Goal: Task Accomplishment & Management: Use online tool/utility

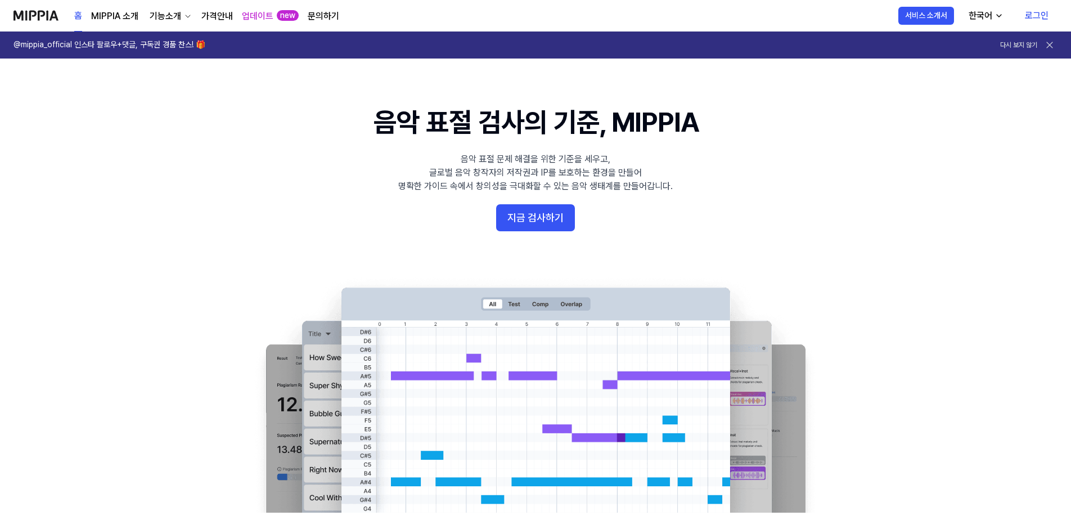
click at [114, 20] on link "MIPPIA 소개" at bounding box center [114, 16] width 47 height 13
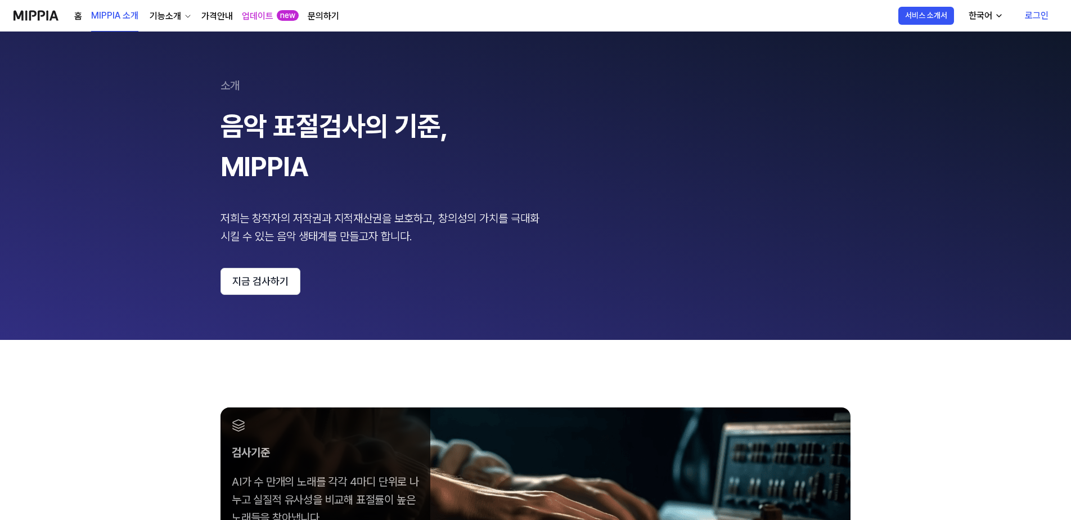
click at [83, 12] on div "홈 MIPPIA 소개 기능소개 가격안내 업데이트 new 문의하기" at bounding box center [206, 15] width 265 height 31
click at [79, 18] on link "홈" at bounding box center [78, 16] width 8 height 13
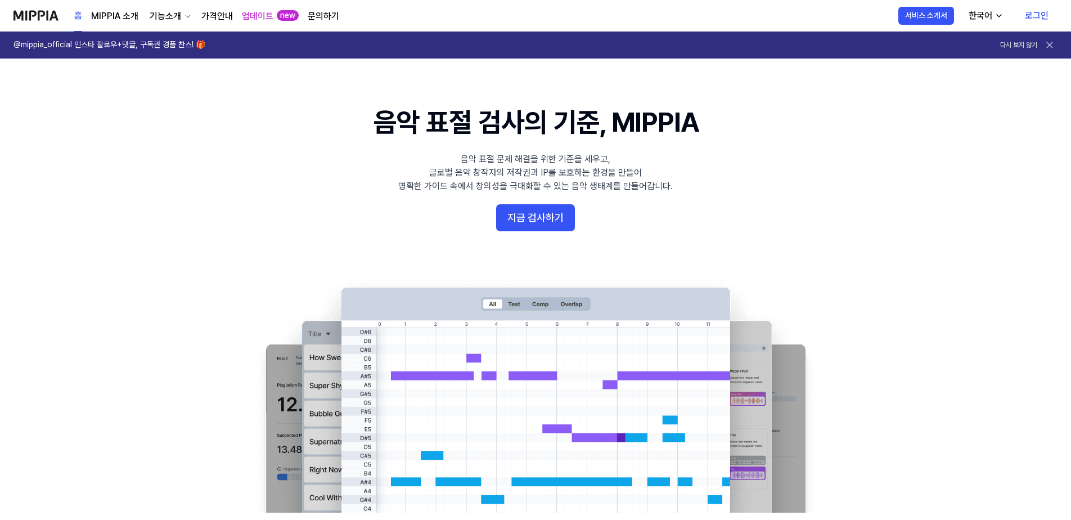
click at [217, 16] on link "가격안내" at bounding box center [216, 16] width 31 height 13
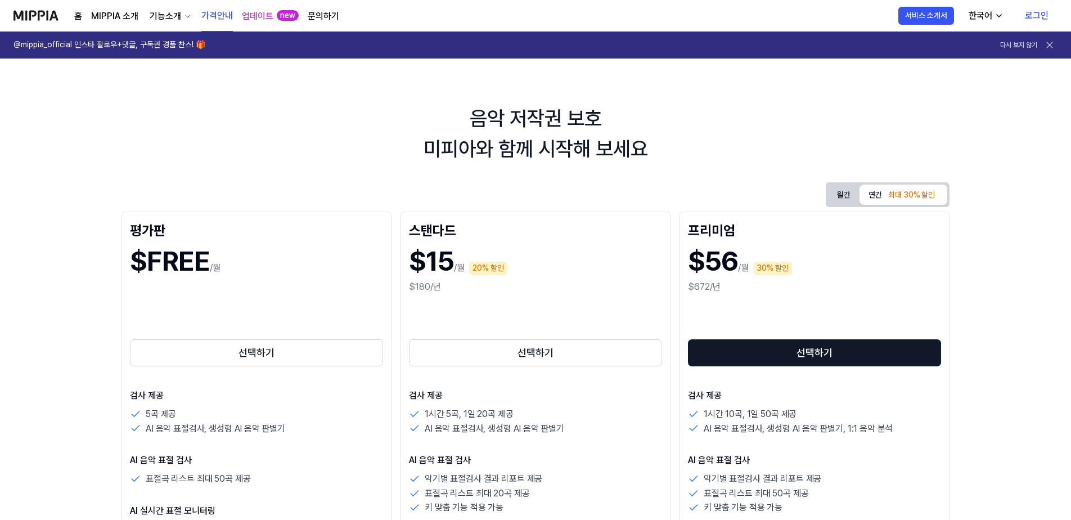
click at [714, 105] on div "음악 저작권 보호 미피아와 함께 시작해 보세요" at bounding box center [535, 133] width 1071 height 61
drag, startPoint x: 57, startPoint y: 323, endPoint x: 69, endPoint y: 300, distance: 25.1
drag, startPoint x: 261, startPoint y: 0, endPoint x: 1044, endPoint y: 169, distance: 800.8
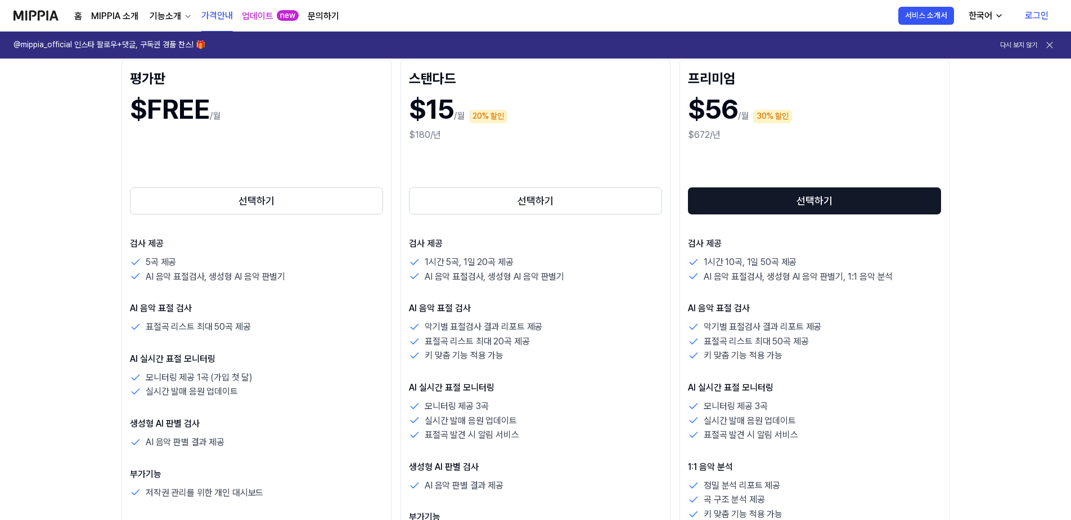
scroll to position [169, 0]
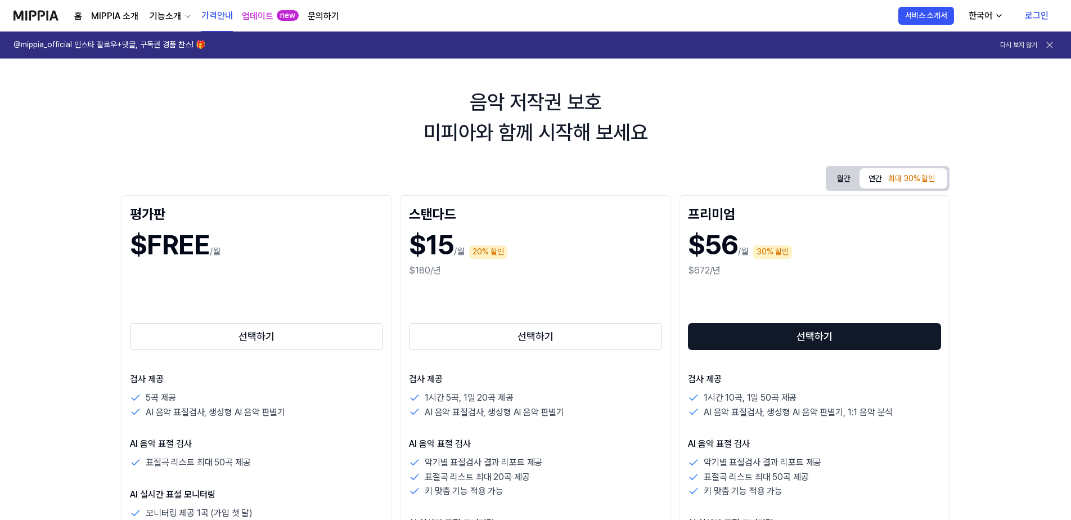
scroll to position [0, 0]
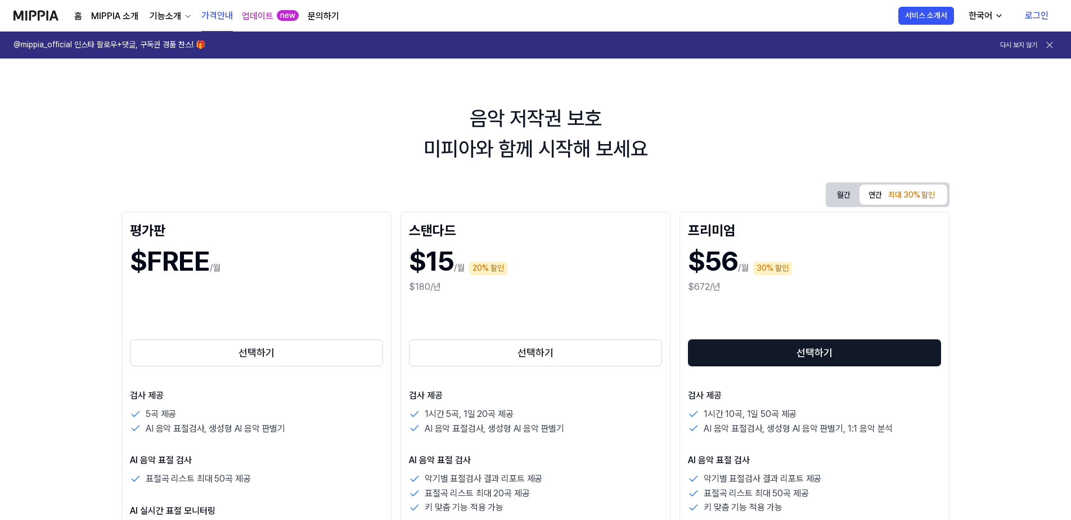
click at [1035, 11] on link "로그인" at bounding box center [1037, 15] width 42 height 31
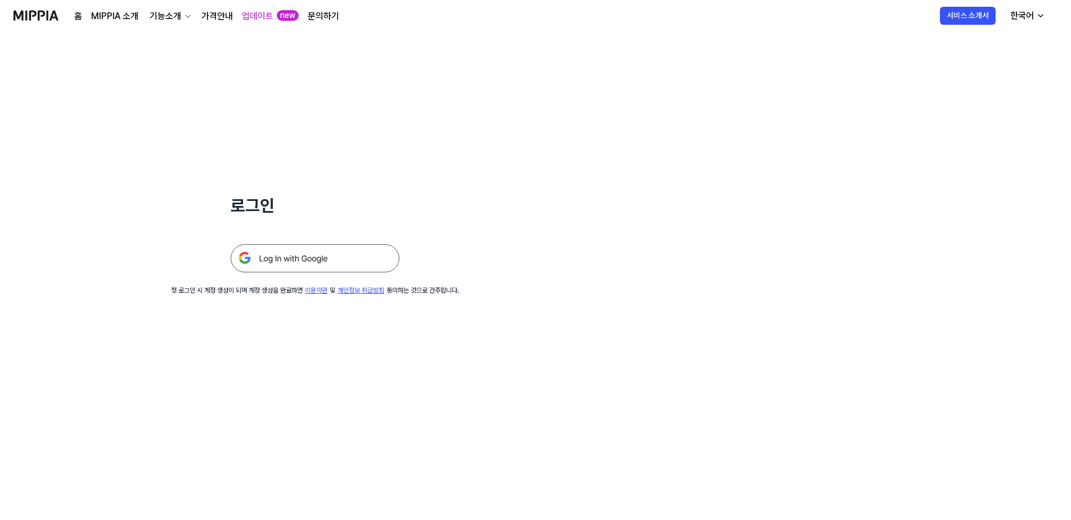
click at [318, 261] on img at bounding box center [315, 258] width 169 height 28
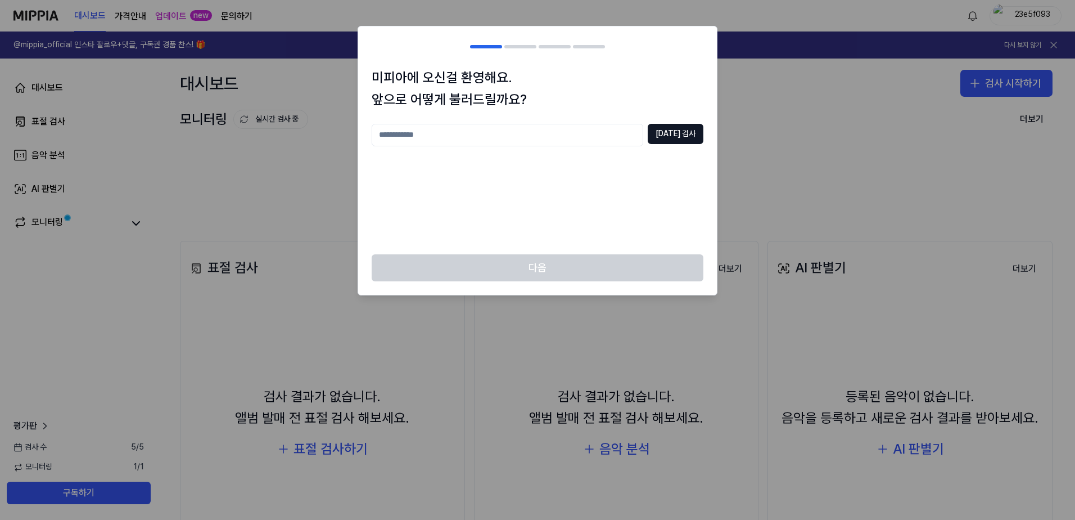
click at [559, 136] on input "text" at bounding box center [508, 135] width 272 height 22
type input "*"
drag, startPoint x: 540, startPoint y: 141, endPoint x: 298, endPoint y: 148, distance: 242.5
click at [298, 148] on body "대시보드 가격안내 업데이트 new 문의하기 23e5f093 @mippia_official 인스타 팔로우+댓글, 구독권 경품 찬스! 🎁 다시 보…" at bounding box center [537, 260] width 1075 height 520
type input "**********"
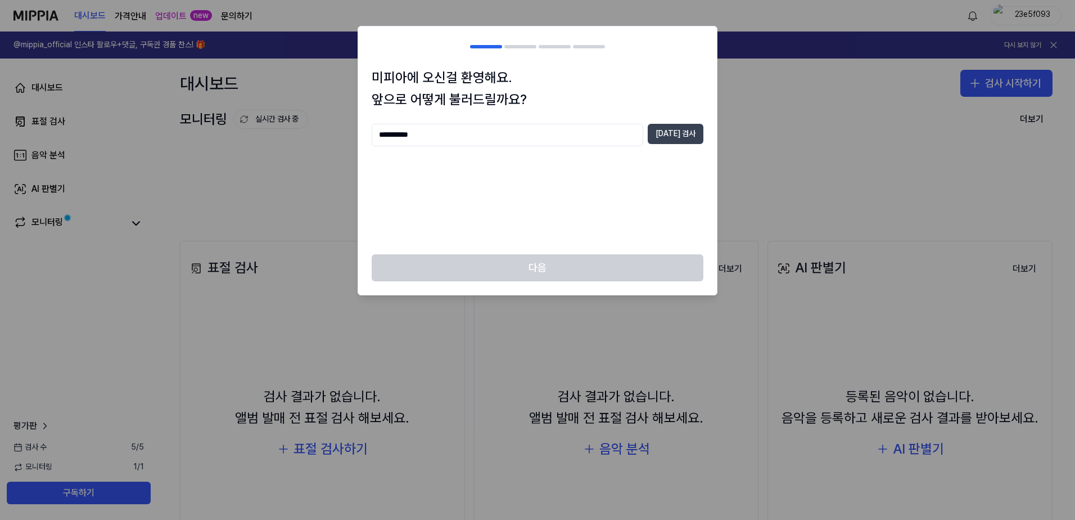
click at [684, 140] on button "[DATE] 검사" at bounding box center [676, 134] width 56 height 20
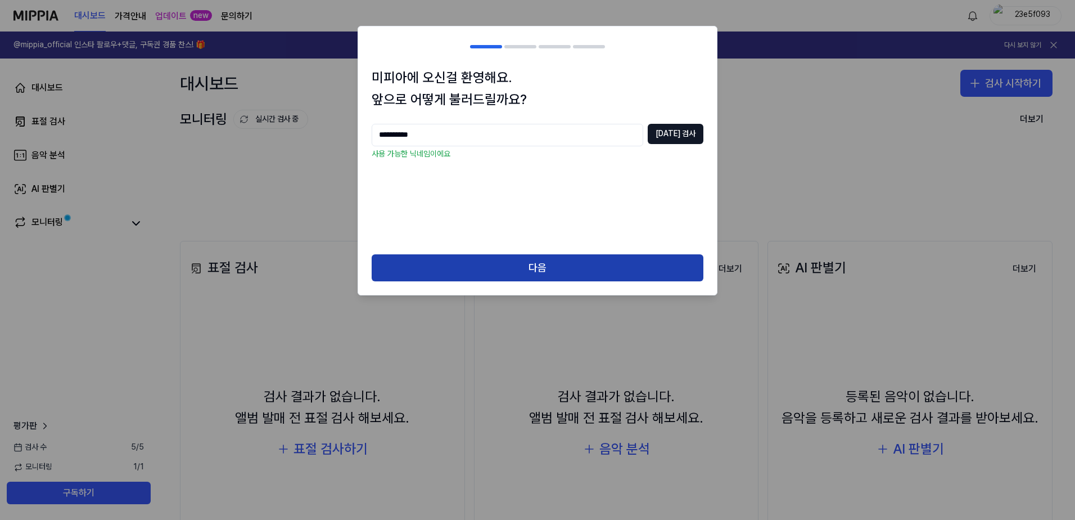
click at [517, 267] on button "다음" at bounding box center [538, 267] width 332 height 27
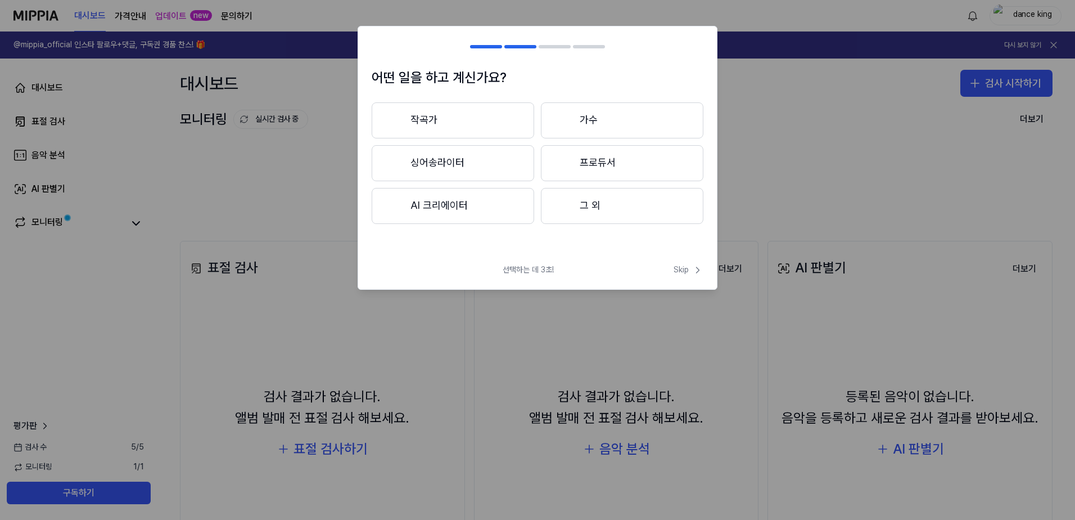
click at [607, 174] on button "프로듀서" at bounding box center [622, 163] width 163 height 36
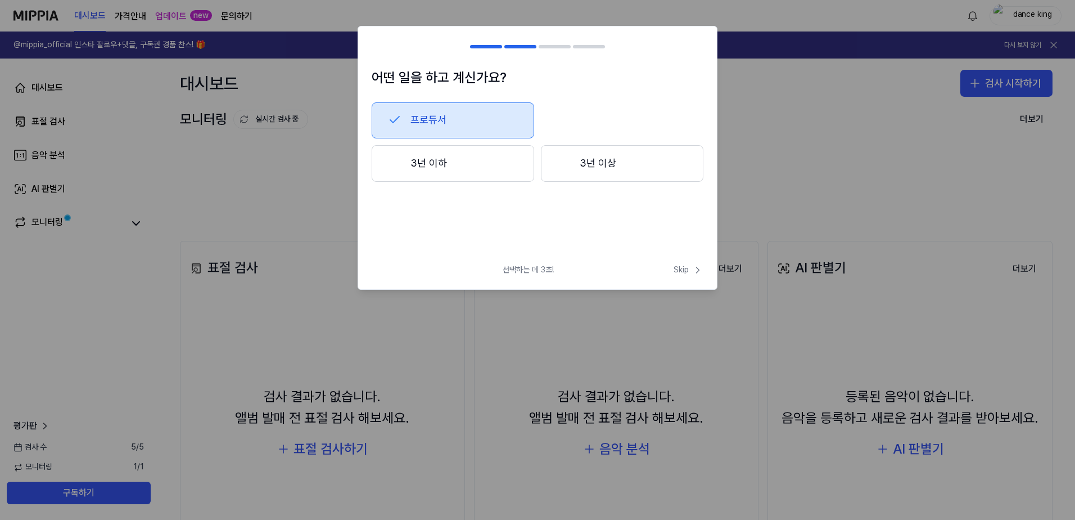
click at [575, 168] on button "3년 이상" at bounding box center [622, 163] width 163 height 37
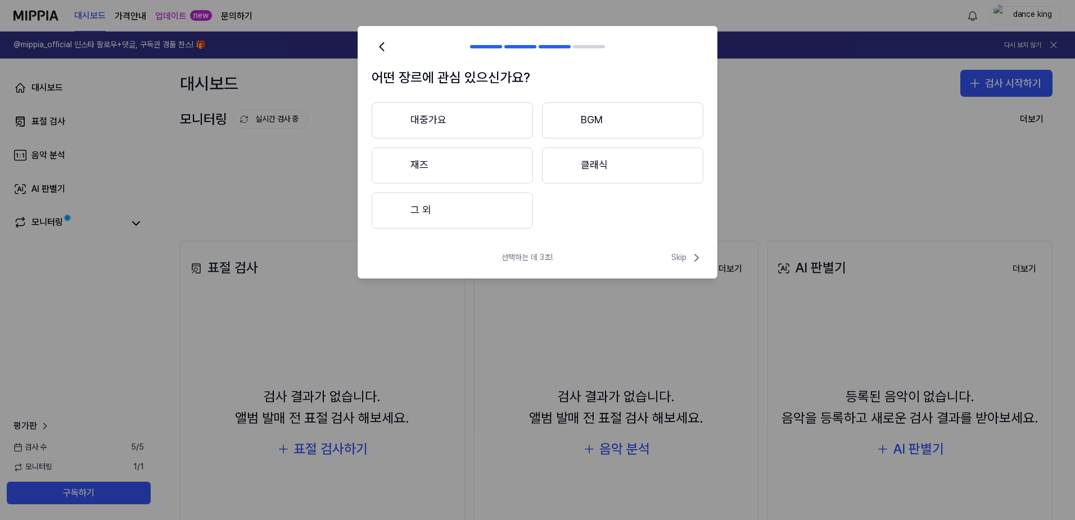
click at [479, 121] on button "대중가요" at bounding box center [452, 120] width 161 height 36
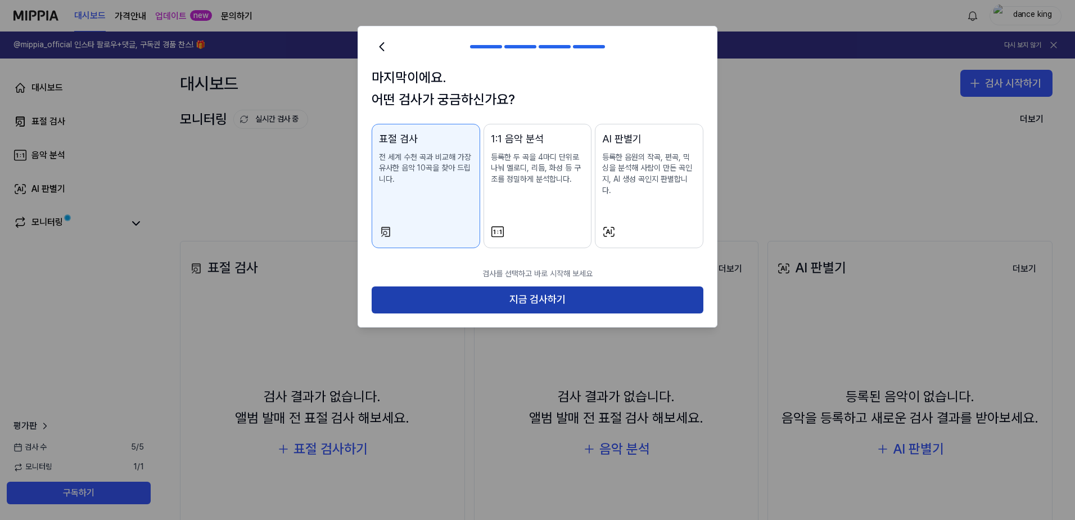
click at [538, 290] on button "지금 검사하기" at bounding box center [538, 299] width 332 height 27
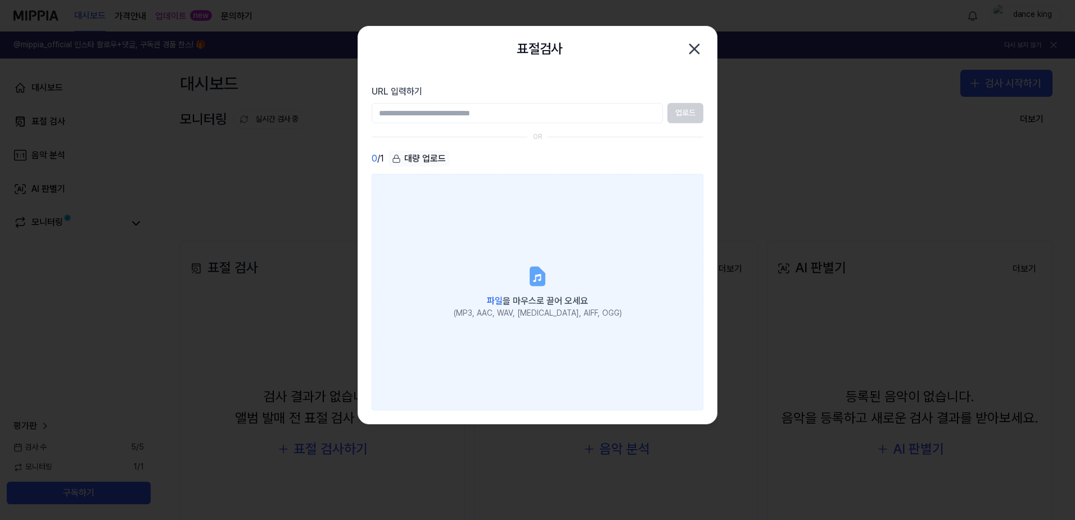
click at [536, 299] on span "파일 을 마우스로 끌어 오세요" at bounding box center [537, 300] width 101 height 11
click at [0, 0] on input "파일 을 마우스로 끌어 오세요 (MP3, AAC, WAV, [MEDICAL_DATA], AIFF, OGG)" at bounding box center [0, 0] width 0 height 0
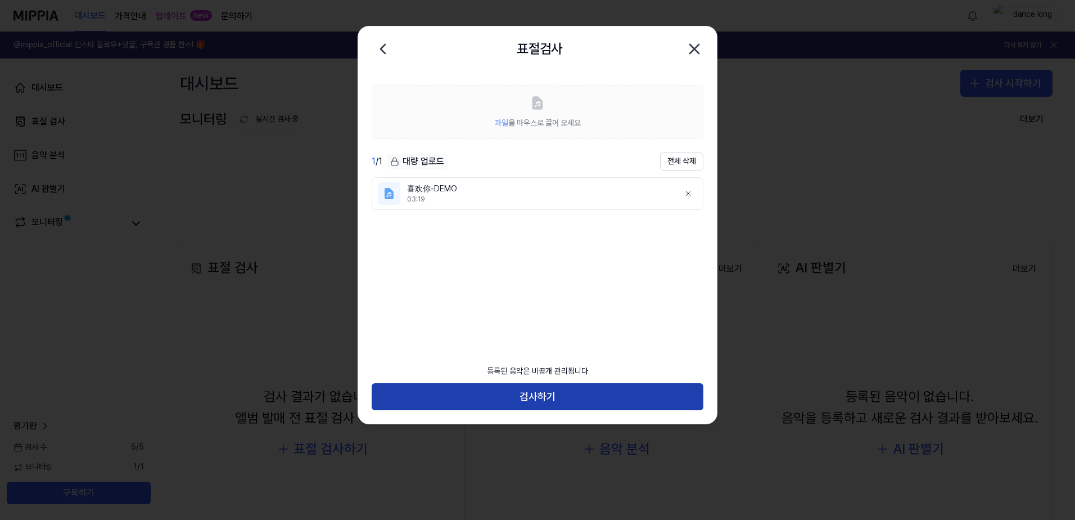
click at [551, 402] on button "검사하기" at bounding box center [538, 396] width 332 height 27
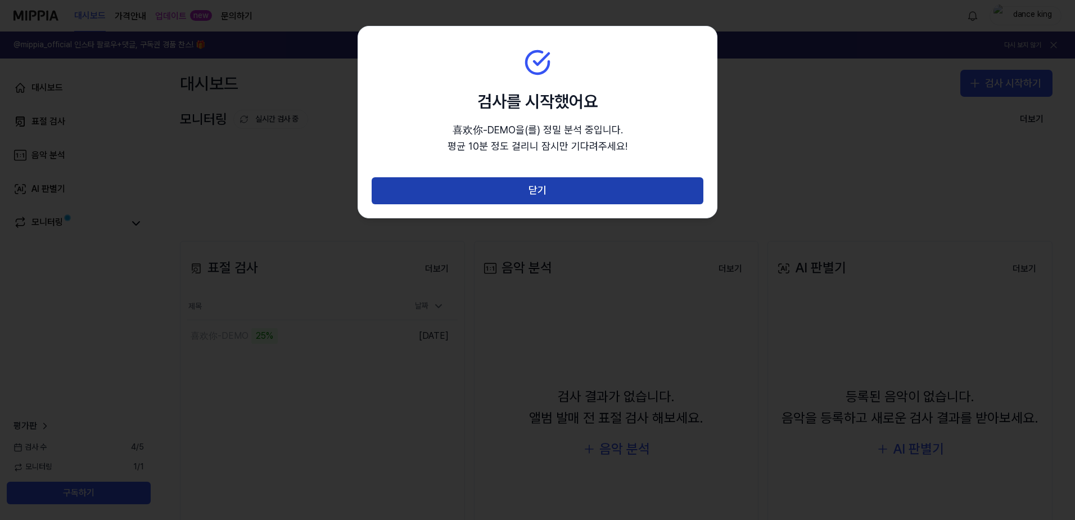
click at [577, 197] on button "닫기" at bounding box center [538, 190] width 332 height 27
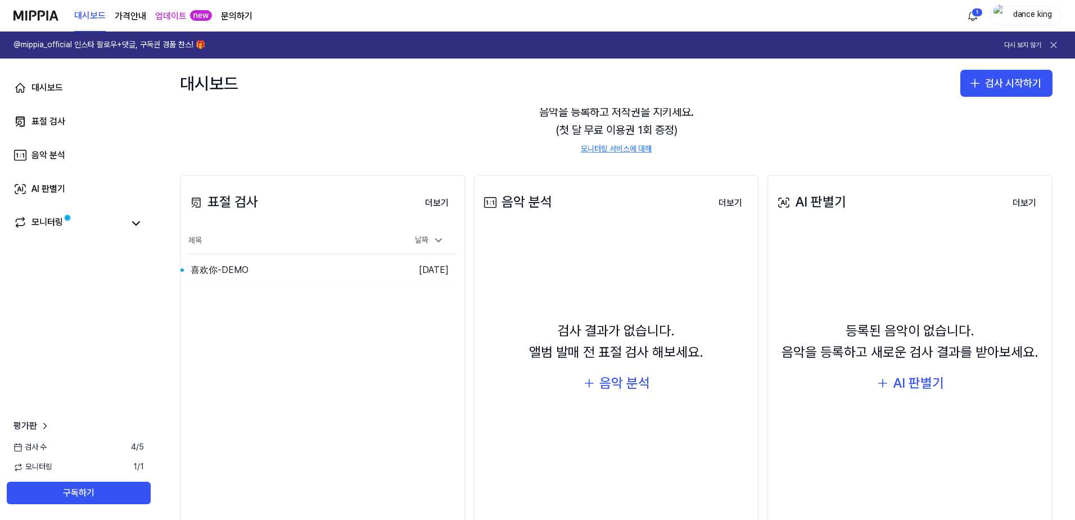
scroll to position [92, 0]
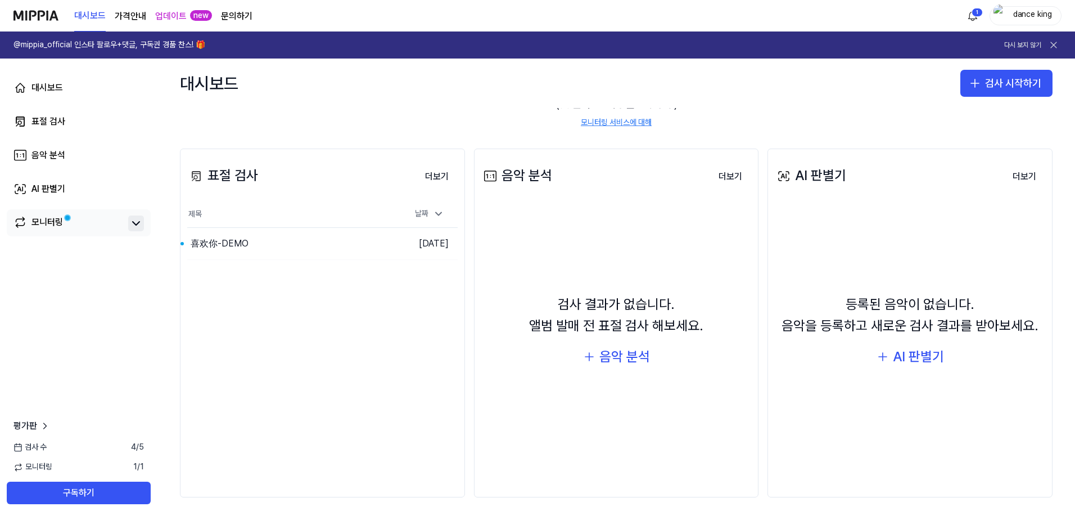
click at [132, 226] on icon at bounding box center [135, 223] width 13 height 13
click at [283, 254] on div "喜欢你-DEMO" at bounding box center [265, 243] width 157 height 31
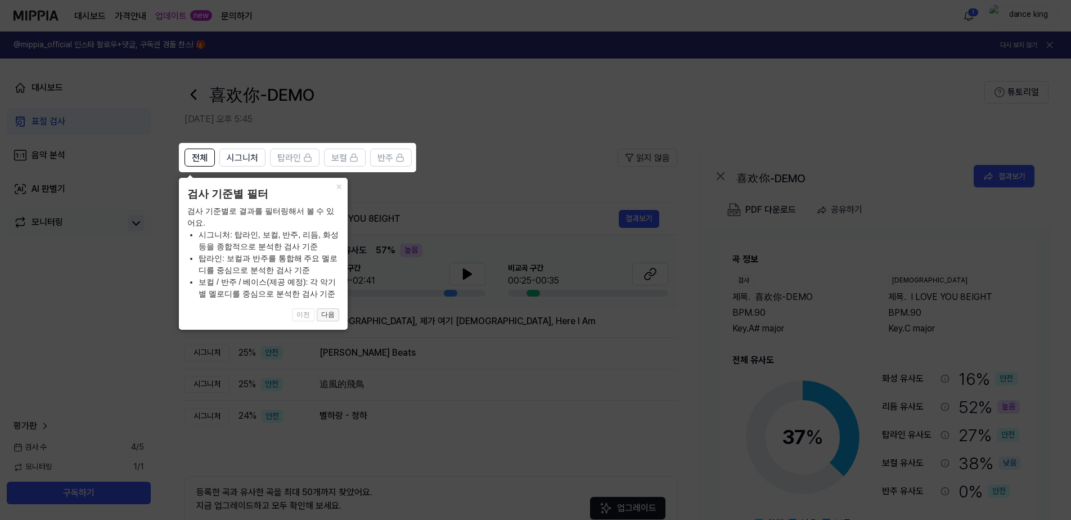
click at [330, 310] on button "다음" at bounding box center [328, 314] width 22 height 13
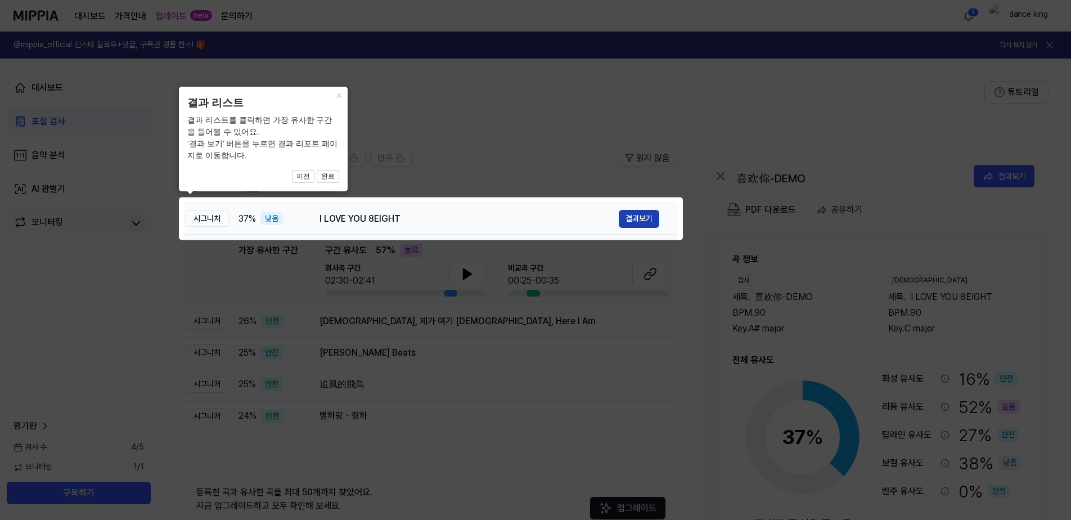
click at [645, 222] on button "결과보기" at bounding box center [639, 219] width 40 height 18
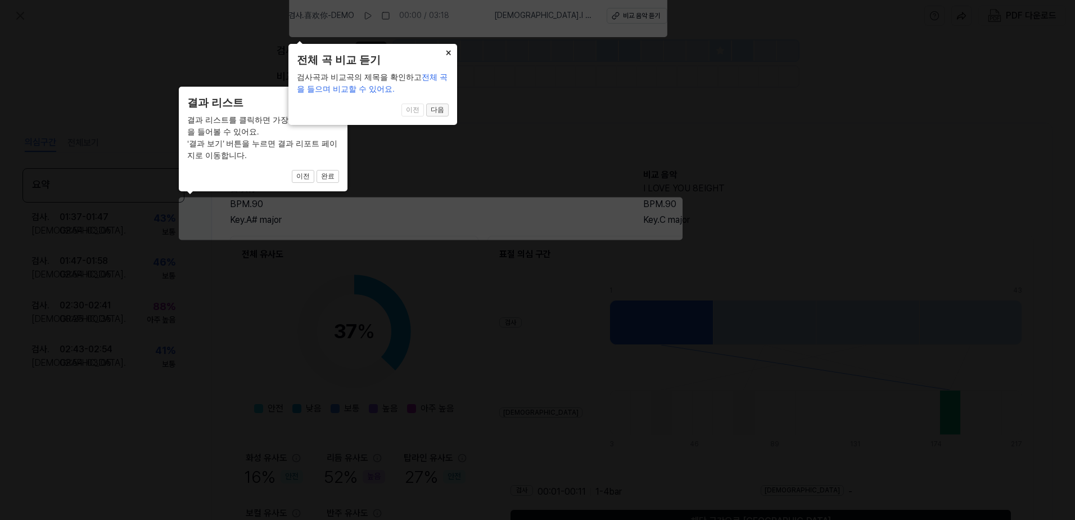
click at [441, 109] on button "다음" at bounding box center [437, 109] width 22 height 13
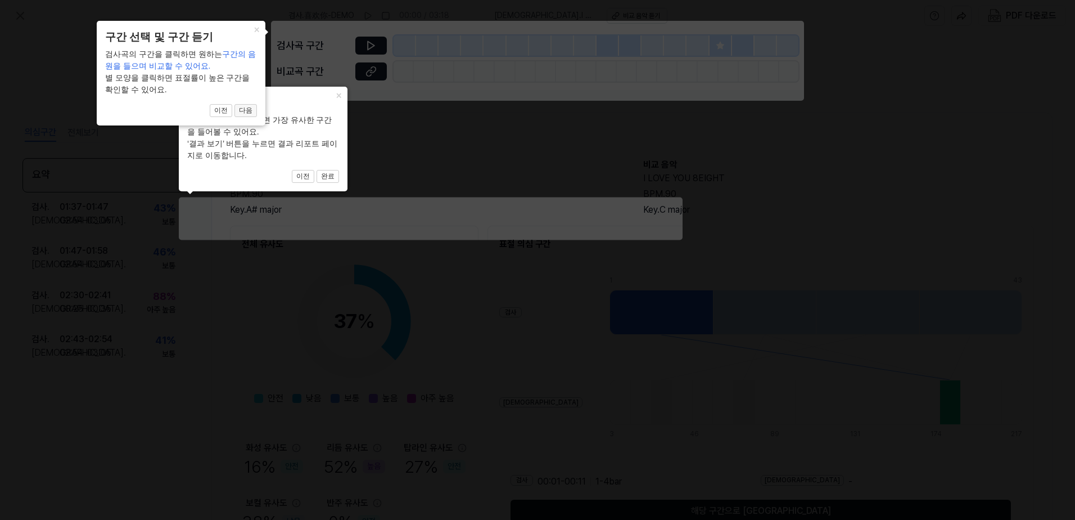
click at [251, 109] on button "다음" at bounding box center [245, 110] width 22 height 13
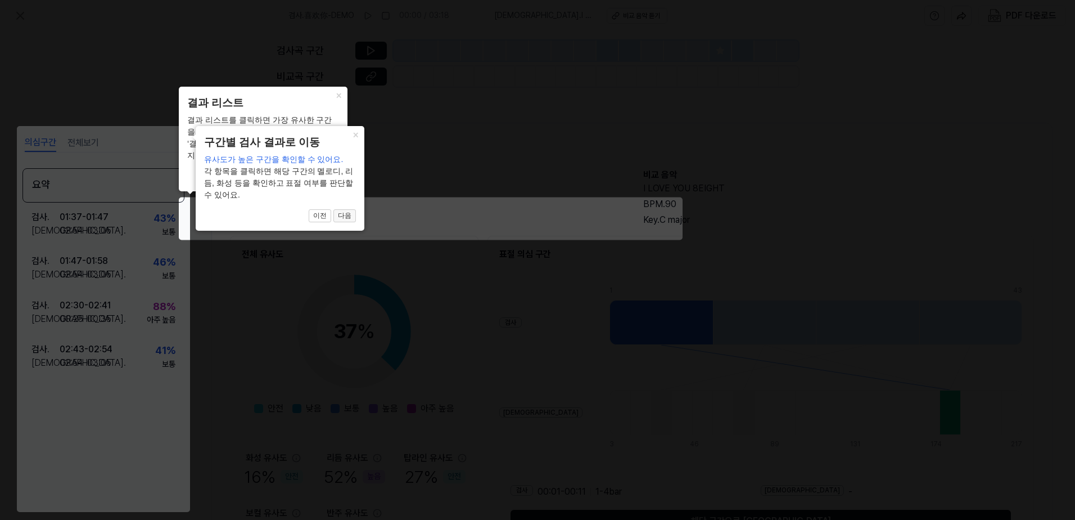
click at [350, 215] on button "다음" at bounding box center [344, 215] width 22 height 13
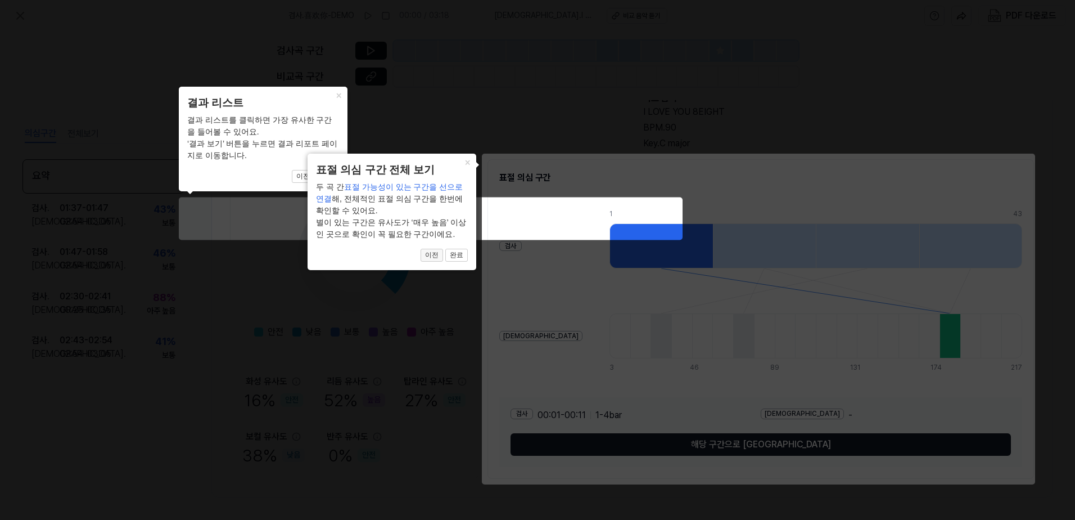
click at [437, 258] on button "이전" at bounding box center [432, 255] width 22 height 13
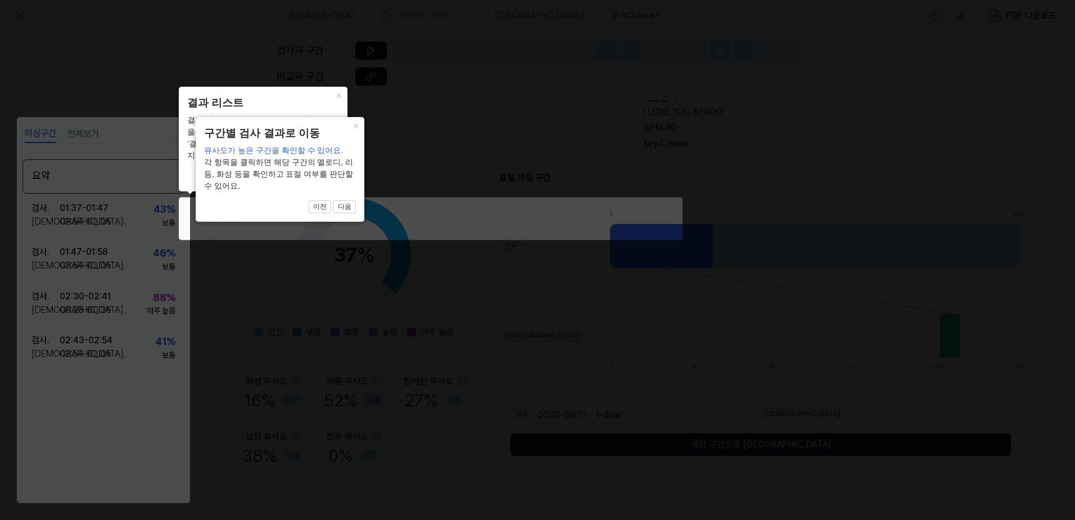
click at [119, 306] on icon at bounding box center [537, 260] width 1075 height 520
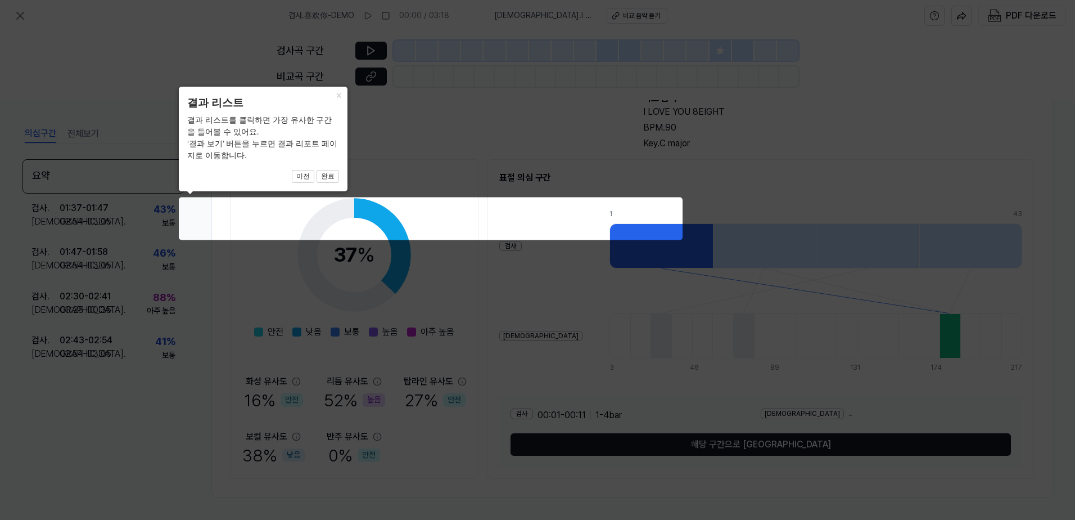
click at [119, 306] on icon at bounding box center [537, 260] width 1075 height 520
click at [96, 307] on icon at bounding box center [537, 260] width 1075 height 520
click at [434, 291] on icon at bounding box center [537, 260] width 1075 height 520
click at [323, 176] on button "완료" at bounding box center [328, 176] width 22 height 13
click at [334, 175] on button "완료" at bounding box center [328, 176] width 22 height 13
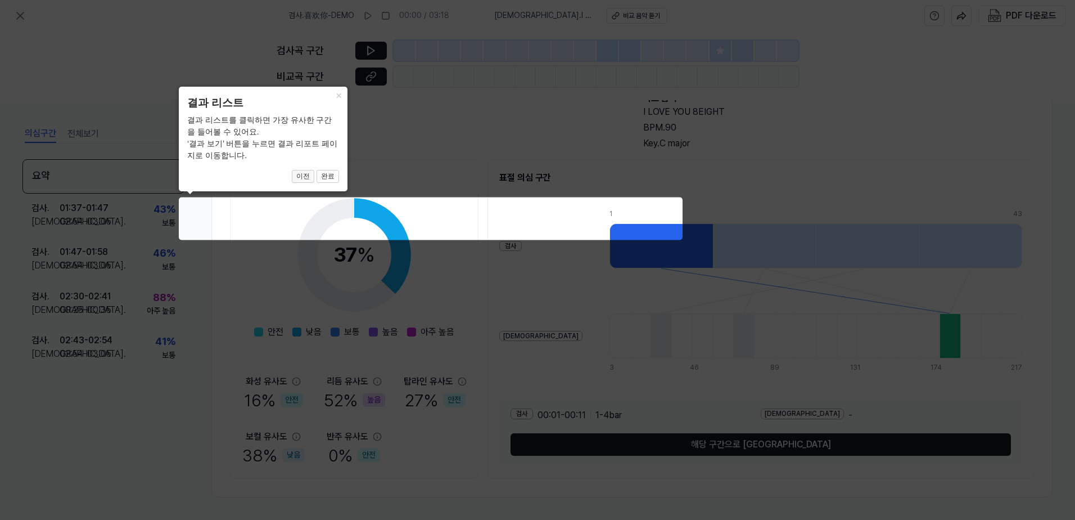
click at [297, 176] on button "이전" at bounding box center [303, 176] width 22 height 13
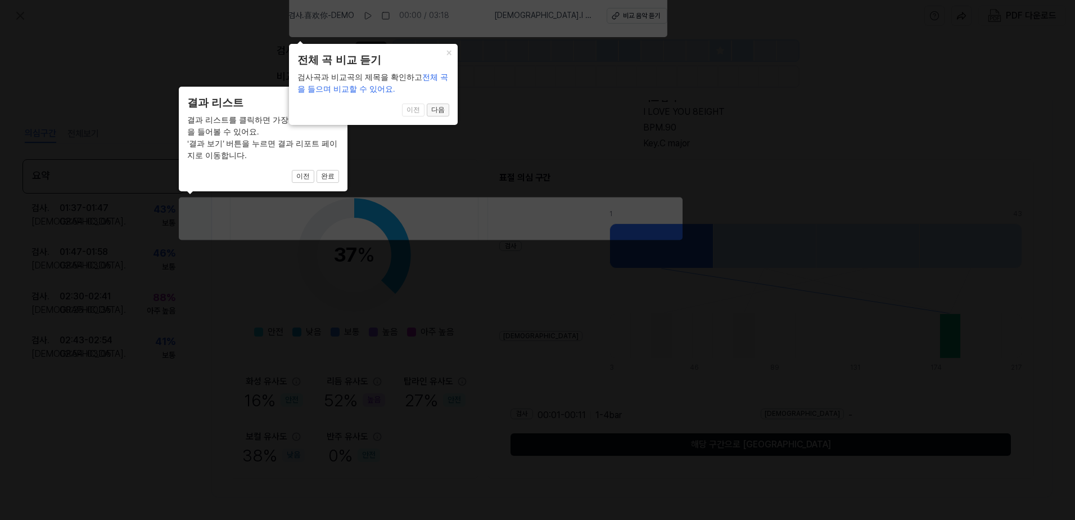
click at [439, 111] on button "다음" at bounding box center [438, 109] width 22 height 13
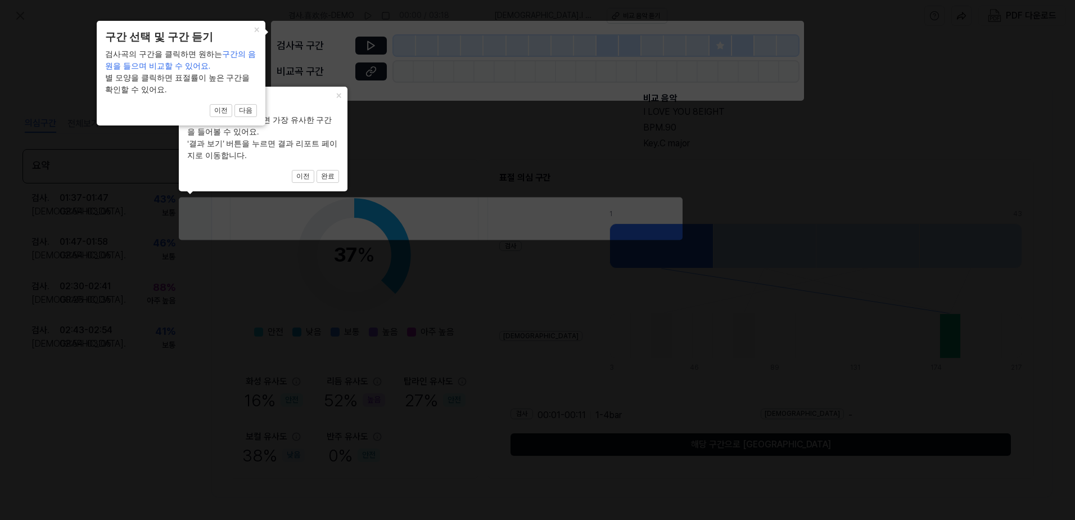
click at [371, 44] on icon at bounding box center [537, 260] width 1075 height 520
click at [252, 27] on button "×" at bounding box center [256, 29] width 18 height 16
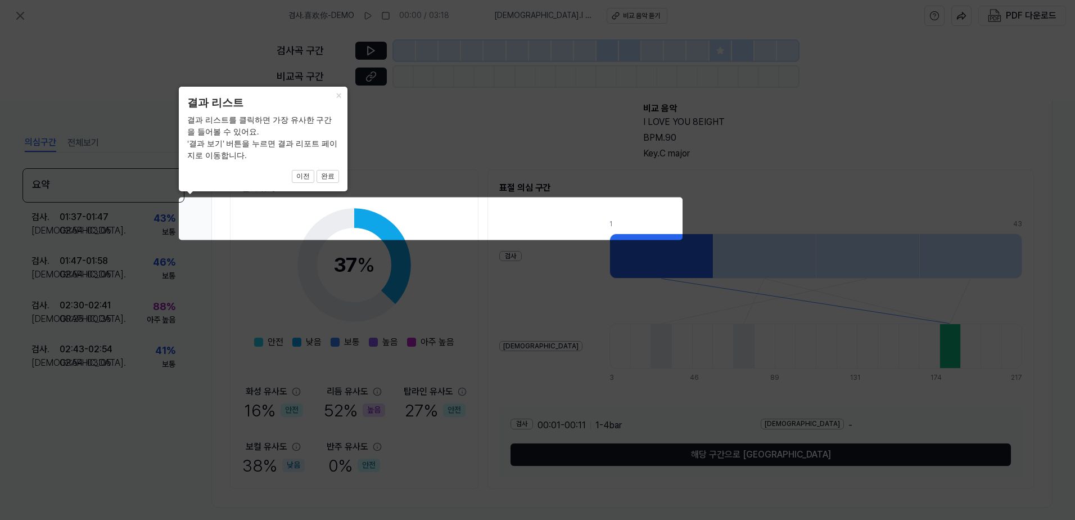
scroll to position [76, 0]
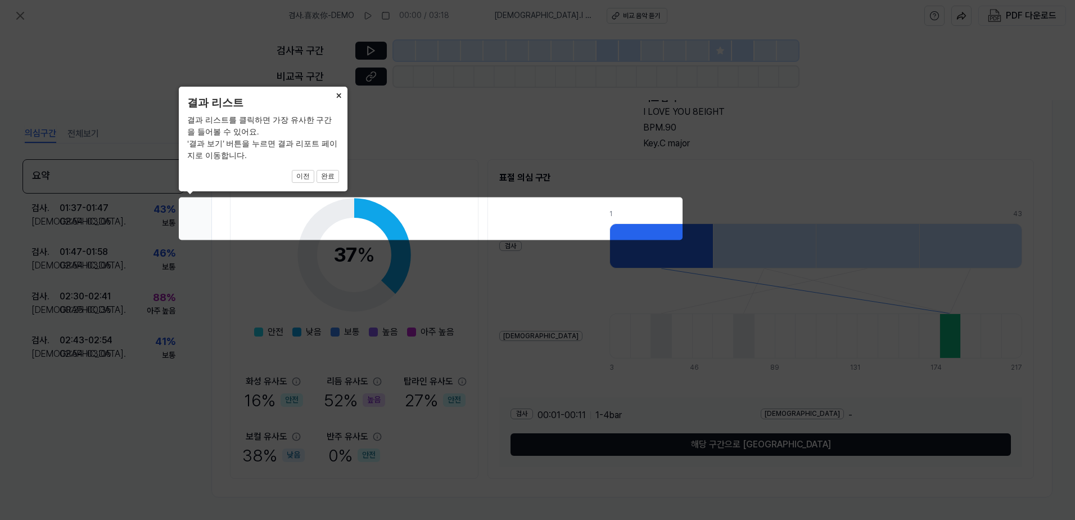
click at [335, 93] on button "×" at bounding box center [339, 95] width 18 height 16
click at [335, 95] on button "×" at bounding box center [339, 95] width 18 height 16
click at [426, 256] on icon at bounding box center [537, 260] width 1075 height 520
click at [344, 233] on icon at bounding box center [537, 260] width 1075 height 520
click at [305, 174] on button "이전" at bounding box center [303, 176] width 22 height 13
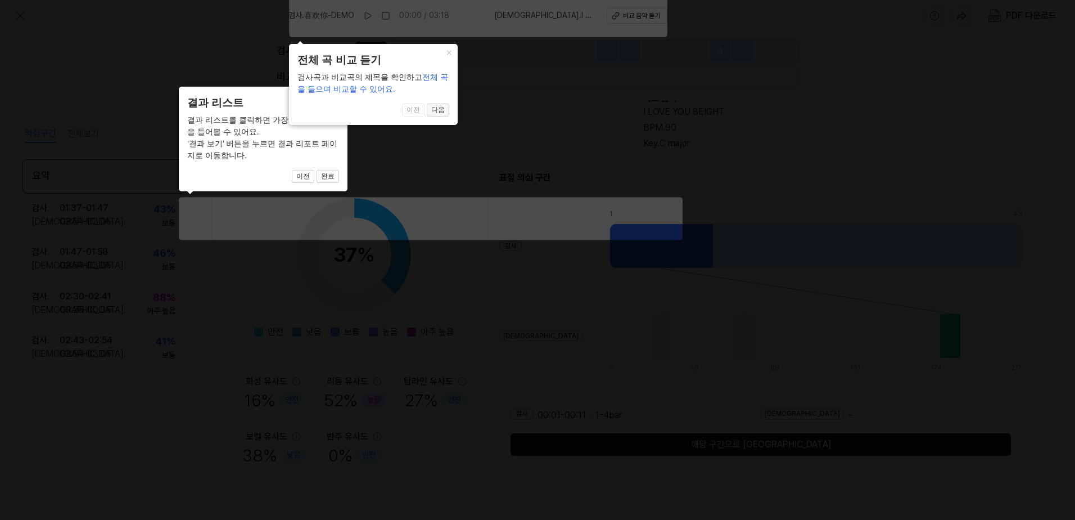
click at [400, 38] on body "검사 . 喜欢你-DEMO 00:00 / 03:18 비교 . I LOVE YOU 8EIGHT 비교 음악 듣기 PDF 다운로드 검사곡 구간 [GE…" at bounding box center [537, 260] width 1075 height 520
click at [371, 14] on icon at bounding box center [537, 260] width 1075 height 520
click at [375, 12] on icon at bounding box center [537, 260] width 1075 height 520
click at [439, 108] on button "다음" at bounding box center [438, 109] width 22 height 13
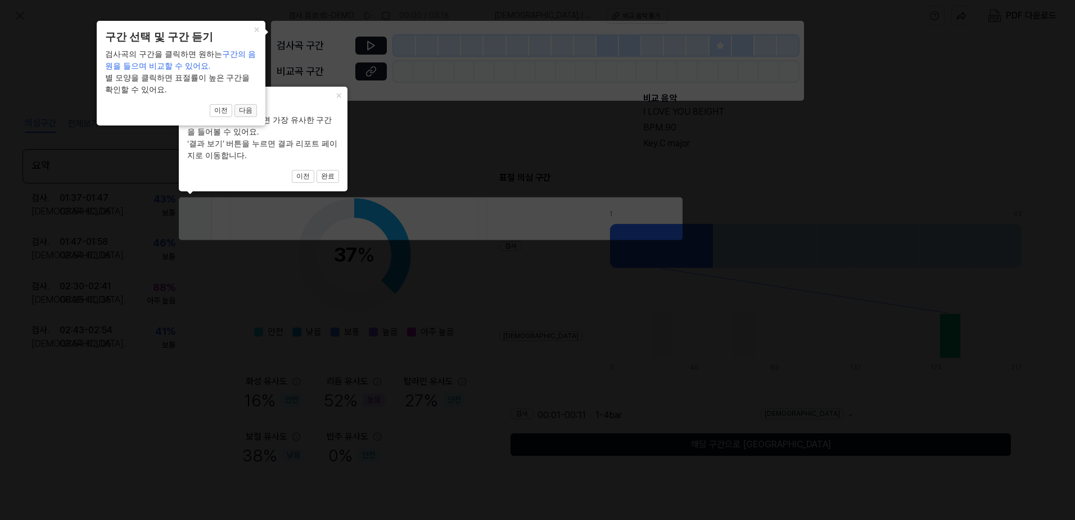
click at [249, 110] on button "다음" at bounding box center [245, 110] width 22 height 13
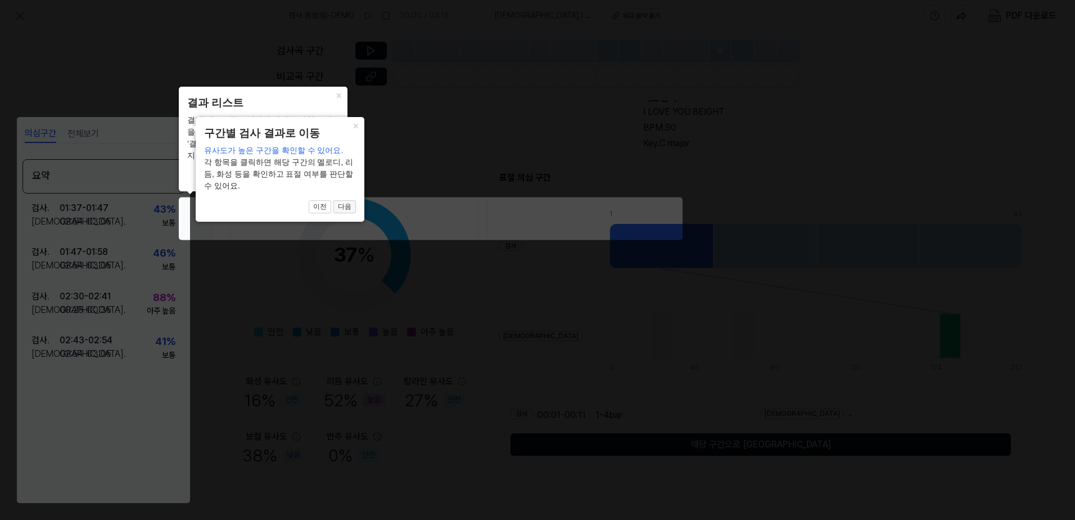
click at [346, 208] on button "다음" at bounding box center [344, 206] width 22 height 13
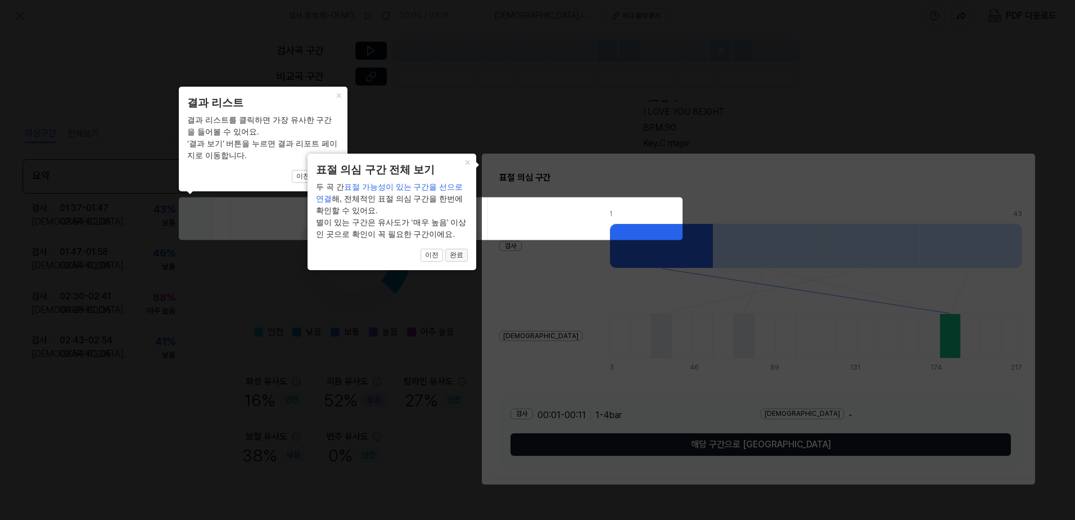
click at [454, 258] on button "완료" at bounding box center [456, 255] width 22 height 13
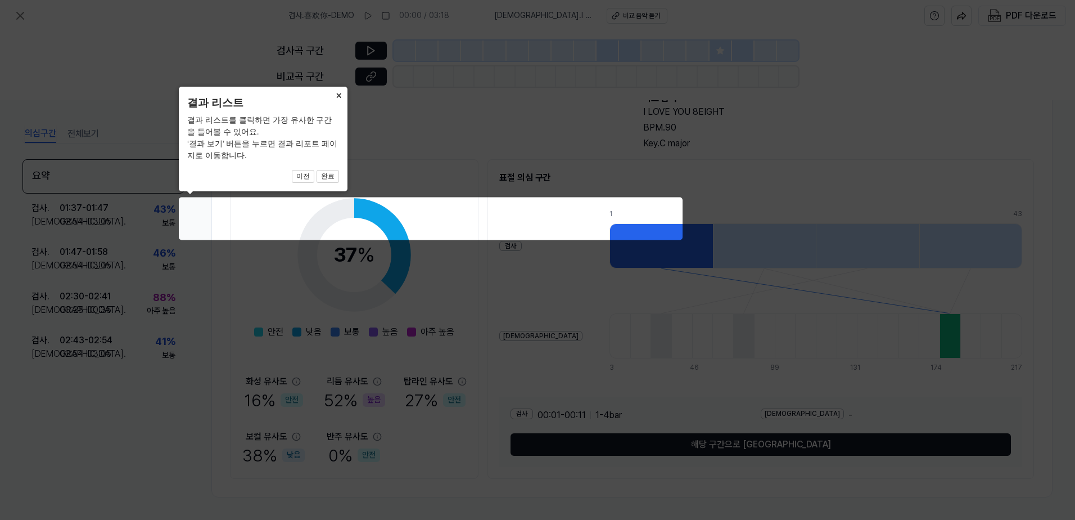
click at [338, 101] on button "×" at bounding box center [339, 95] width 18 height 16
click at [331, 173] on button "완료" at bounding box center [328, 176] width 22 height 13
click at [375, 251] on icon at bounding box center [537, 260] width 1075 height 520
click at [457, 209] on icon at bounding box center [537, 260] width 1075 height 520
click at [351, 221] on icon at bounding box center [537, 260] width 1075 height 520
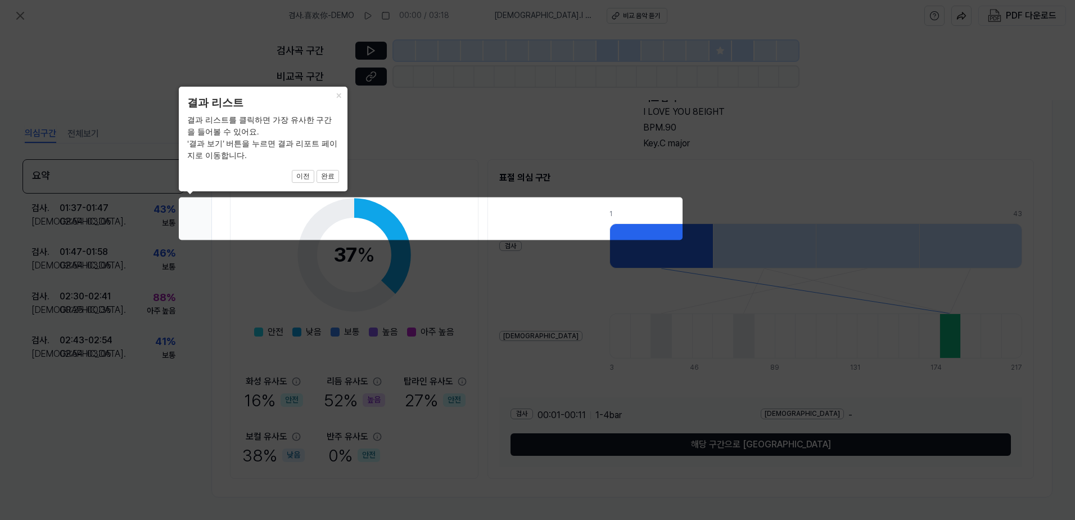
click at [181, 177] on body "검사 . 喜欢你-DEMO 00:00 / 03:18 비교 . I LOVE YOU 8EIGHT 비교 음악 듣기 PDF 다운로드 검사곡 구간 [GE…" at bounding box center [537, 260] width 1075 height 520
click at [210, 152] on div "결과 리스트를 클릭하면 가장 유사한 구간을 들어볼 수 있어요. ‘결과 보기’ 버튼을 누르면 결과 리포트 페이지로 이동합니다." at bounding box center [263, 137] width 152 height 47
click at [258, 170] on span "이전 완료" at bounding box center [263, 176] width 152 height 13
click at [964, 442] on icon at bounding box center [537, 260] width 1075 height 520
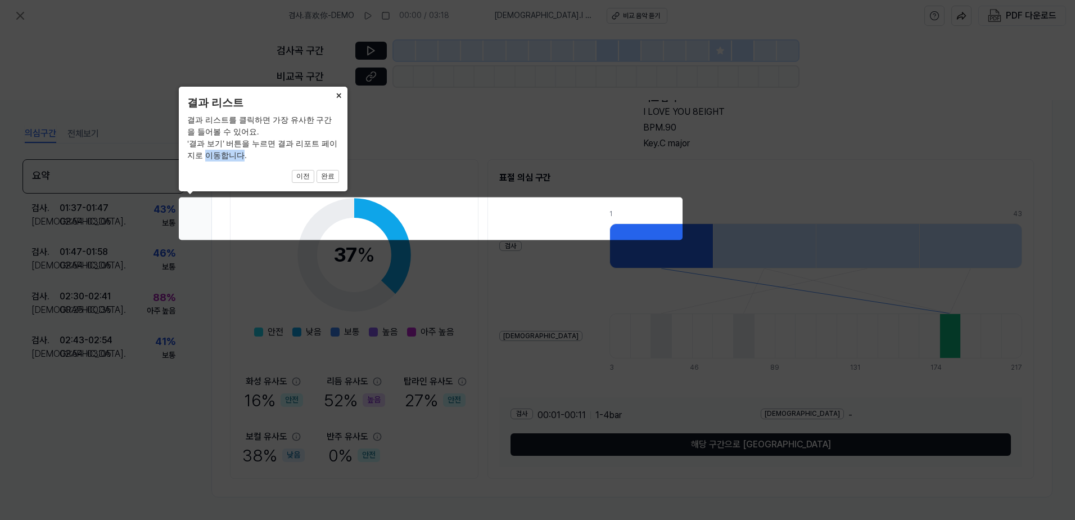
click at [336, 97] on button "×" at bounding box center [339, 95] width 18 height 16
click at [323, 170] on button "완료" at bounding box center [328, 176] width 22 height 13
click at [306, 177] on button "이전" at bounding box center [303, 176] width 22 height 13
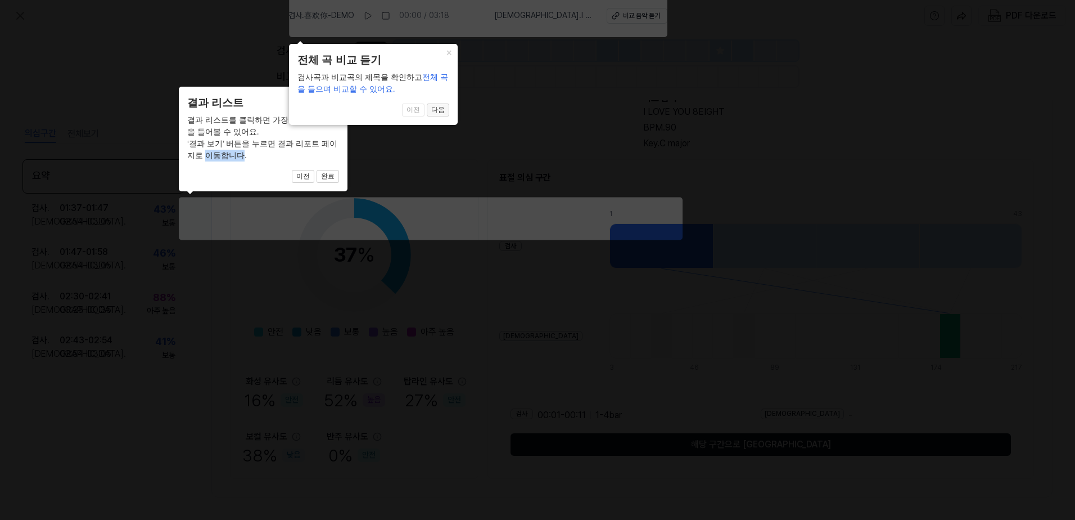
click at [433, 109] on button "다음" at bounding box center [438, 109] width 22 height 13
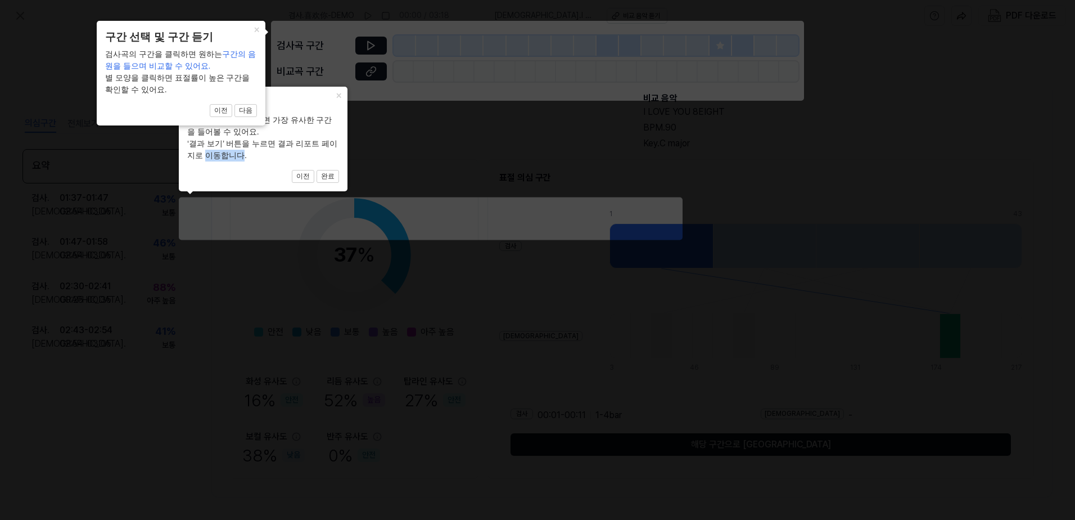
click at [368, 42] on icon at bounding box center [537, 260] width 1075 height 520
click at [377, 42] on icon at bounding box center [537, 260] width 1075 height 520
click at [250, 113] on button "다음" at bounding box center [245, 110] width 22 height 13
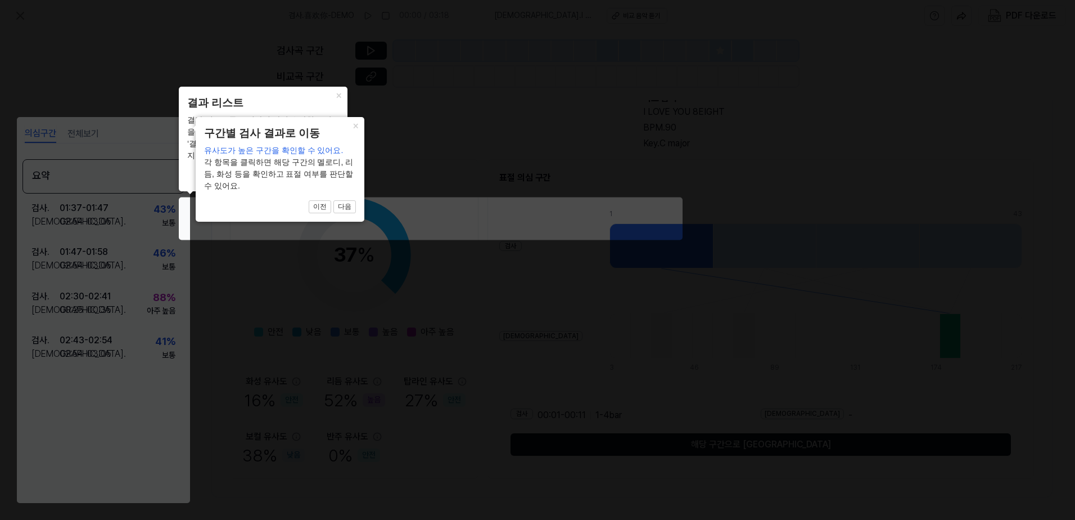
click at [114, 290] on icon at bounding box center [537, 260] width 1075 height 520
click at [79, 132] on icon at bounding box center [537, 260] width 1075 height 520
click at [341, 205] on button "다음" at bounding box center [344, 206] width 22 height 13
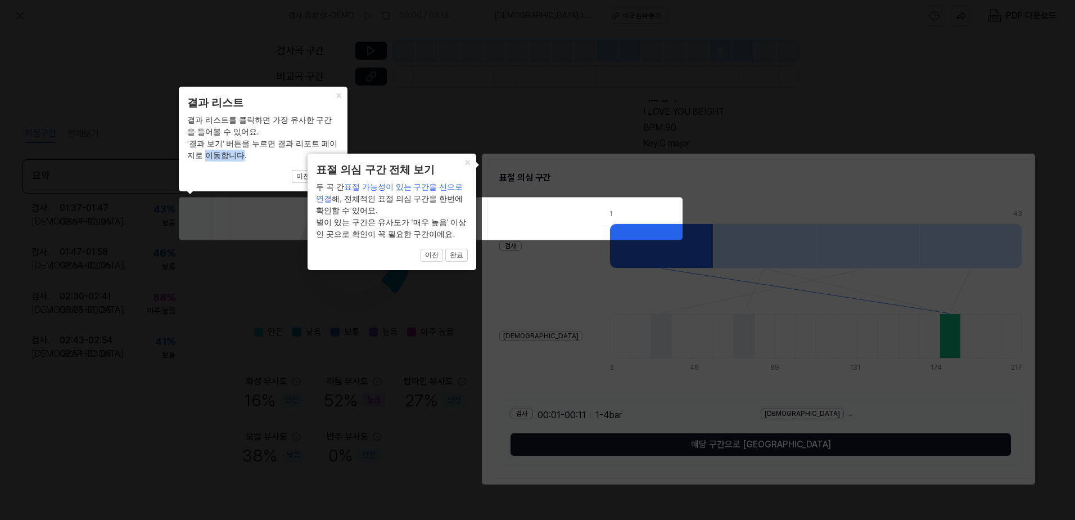
click at [638, 246] on icon at bounding box center [537, 260] width 1075 height 520
click at [595, 290] on icon at bounding box center [537, 260] width 1075 height 520
click at [858, 467] on icon at bounding box center [537, 260] width 1075 height 520
click at [452, 260] on button "완료" at bounding box center [456, 255] width 22 height 13
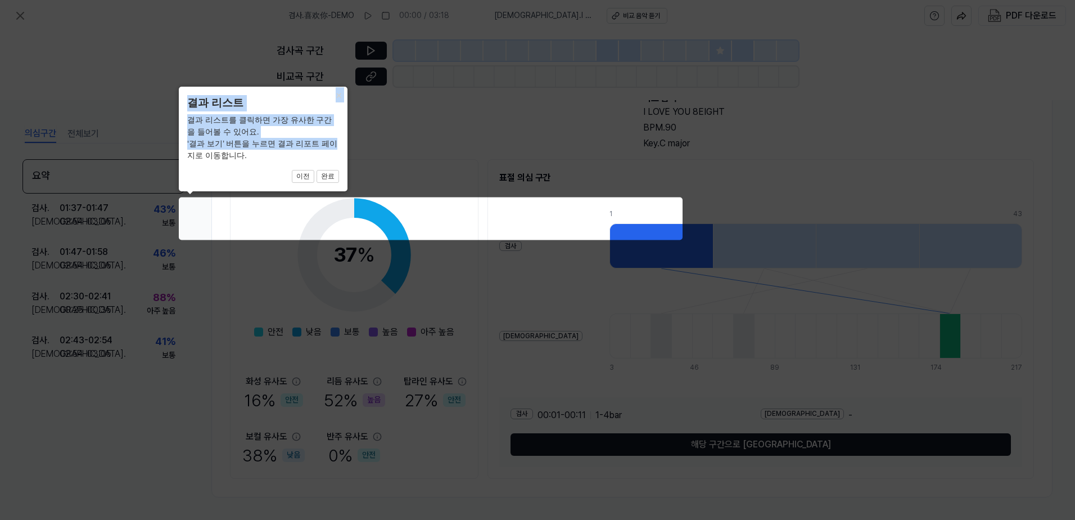
drag, startPoint x: 326, startPoint y: 146, endPoint x: 373, endPoint y: 265, distance: 128.2
click at [326, 200] on body "검사 . 喜欢你-DEMO 00:00 / 03:18 비교 . I LOVE YOU 8EIGHT 비교 음악 듣기 PDF 다운로드 검사곡 구간 [GE…" at bounding box center [537, 260] width 1075 height 520
click at [343, 94] on button "×" at bounding box center [339, 95] width 18 height 16
click at [337, 100] on button "×" at bounding box center [339, 95] width 18 height 16
click at [480, 337] on icon at bounding box center [537, 260] width 1075 height 520
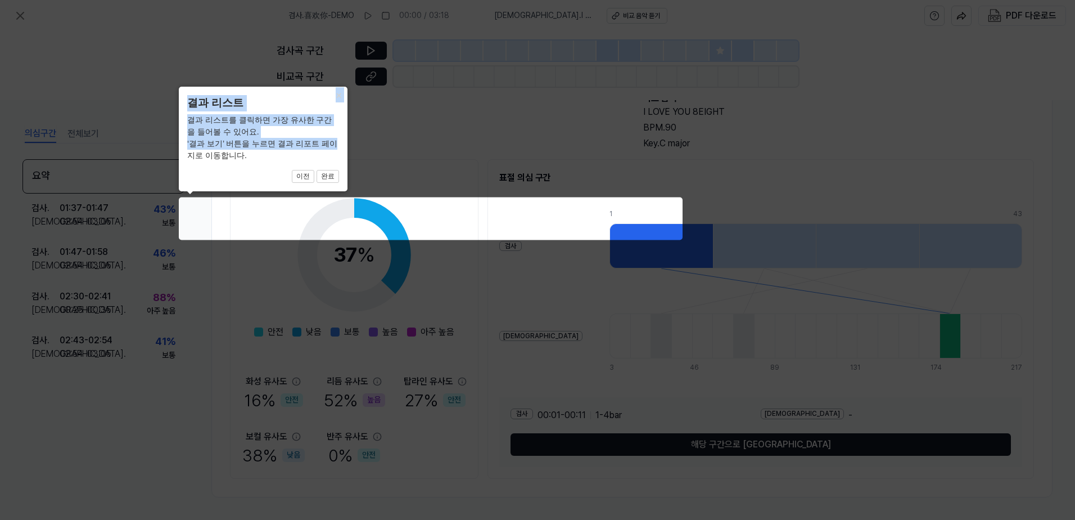
click at [1072, 123] on icon at bounding box center [537, 260] width 1075 height 520
click at [715, 172] on icon at bounding box center [537, 260] width 1075 height 520
click at [638, 236] on icon at bounding box center [537, 260] width 1075 height 520
click at [625, 243] on icon at bounding box center [537, 260] width 1075 height 520
click at [741, 205] on icon at bounding box center [537, 260] width 1075 height 520
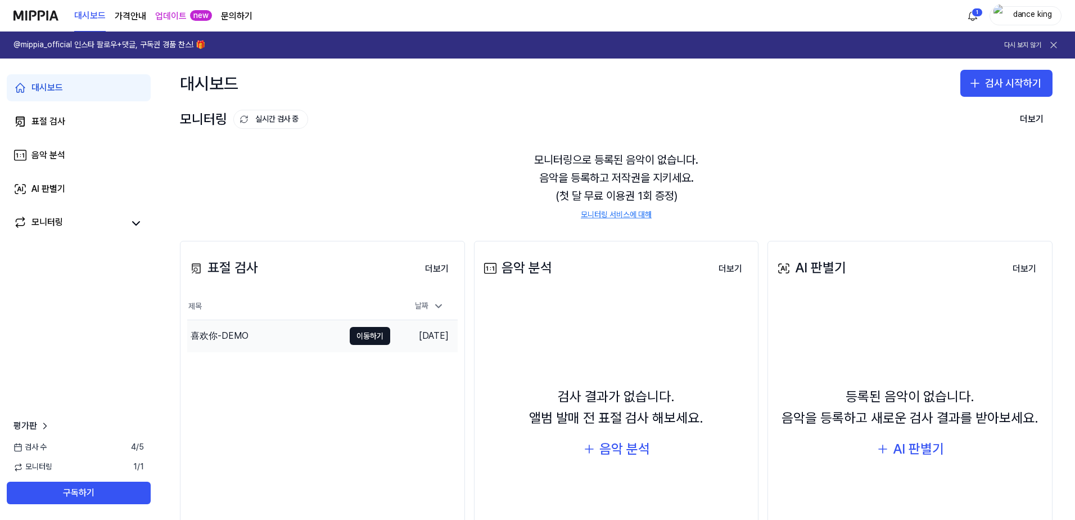
click at [308, 337] on div "喜欢你-DEMO" at bounding box center [265, 335] width 157 height 31
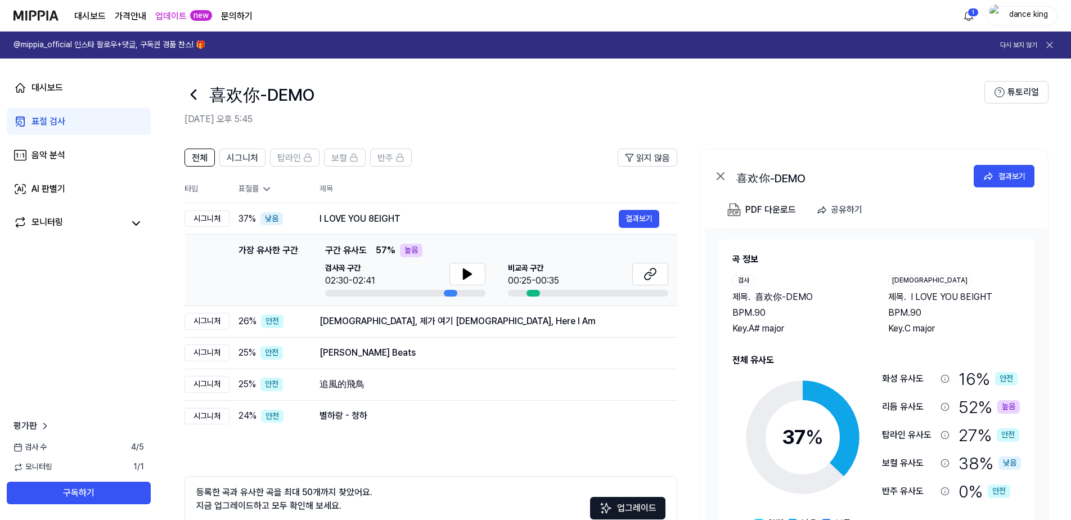
click at [308, 337] on td "Aao Manayen Jashne Muhabbat - Jhankar Beats 결과보기" at bounding box center [489, 352] width 376 height 31
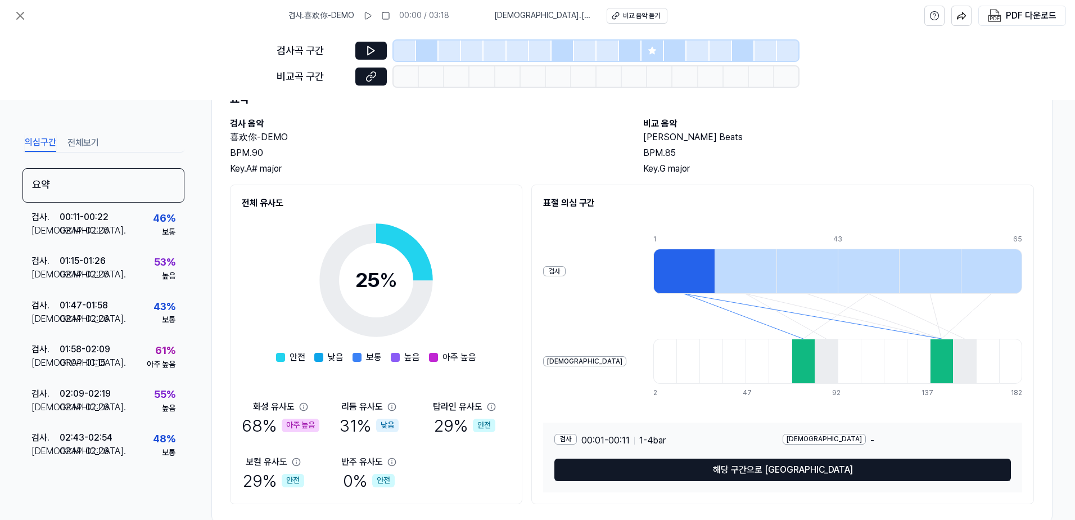
scroll to position [76, 0]
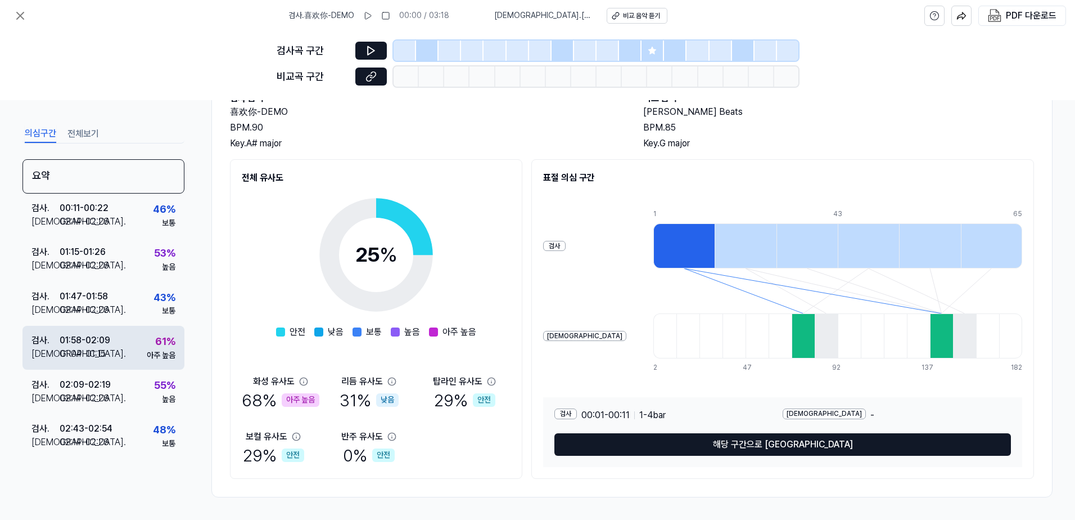
click at [149, 357] on div "아주 높음" at bounding box center [161, 355] width 29 height 11
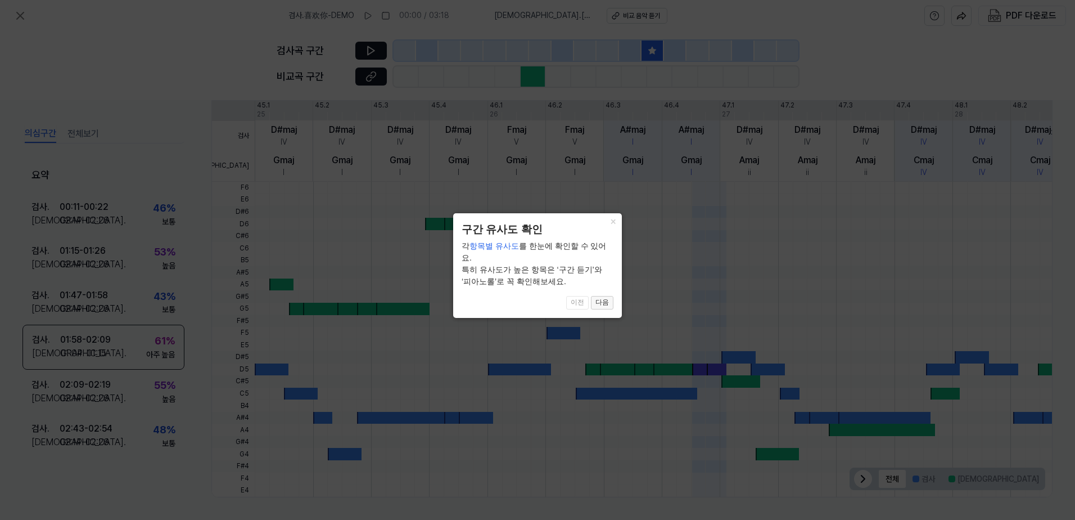
click at [597, 296] on button "다음" at bounding box center [602, 302] width 22 height 13
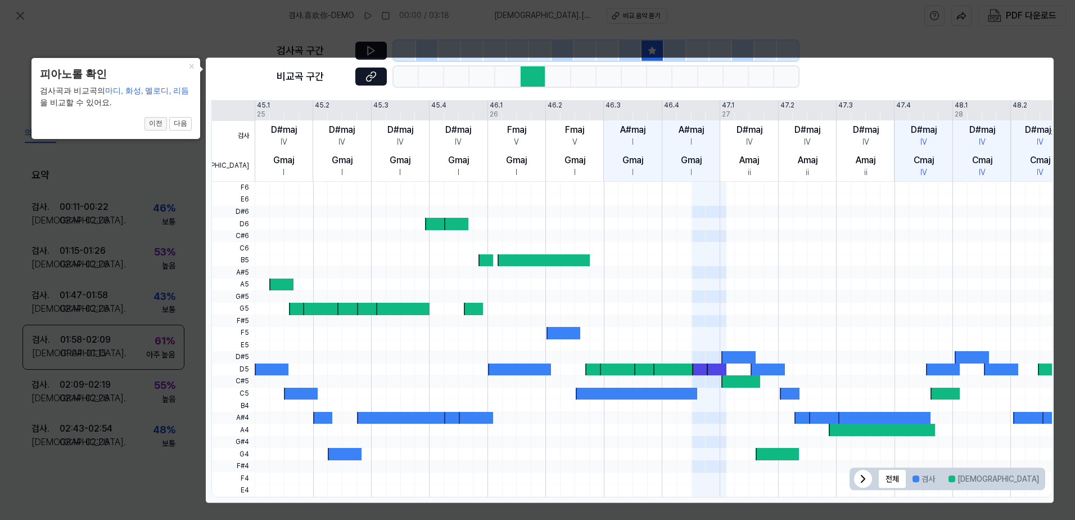
click at [157, 124] on button "이전" at bounding box center [156, 123] width 22 height 13
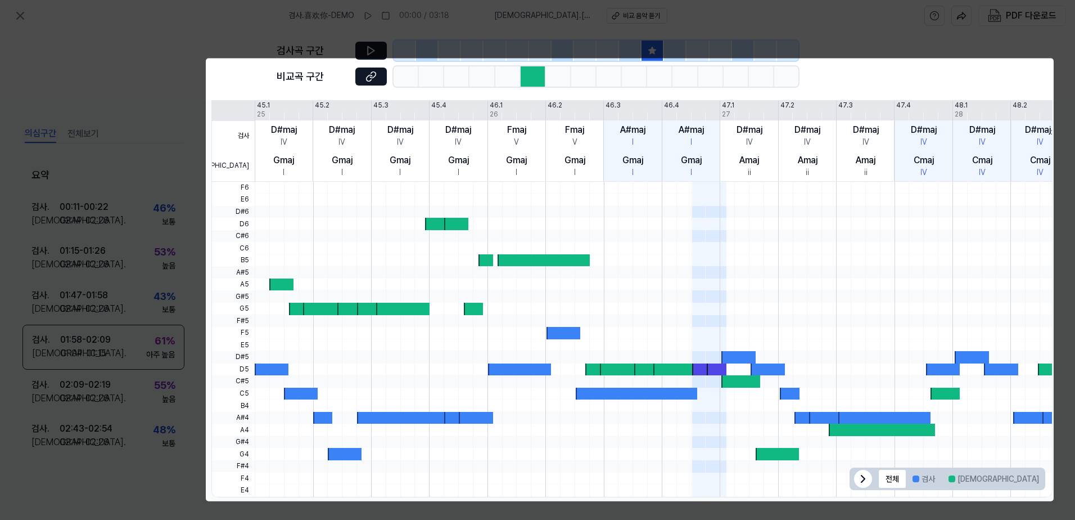
scroll to position [0, 0]
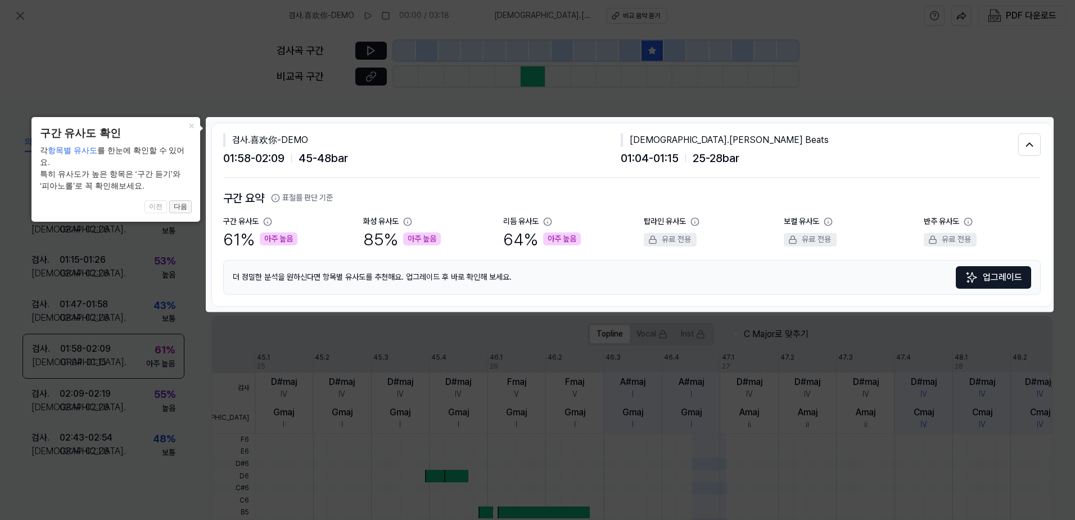
click at [179, 200] on button "다음" at bounding box center [180, 206] width 22 height 13
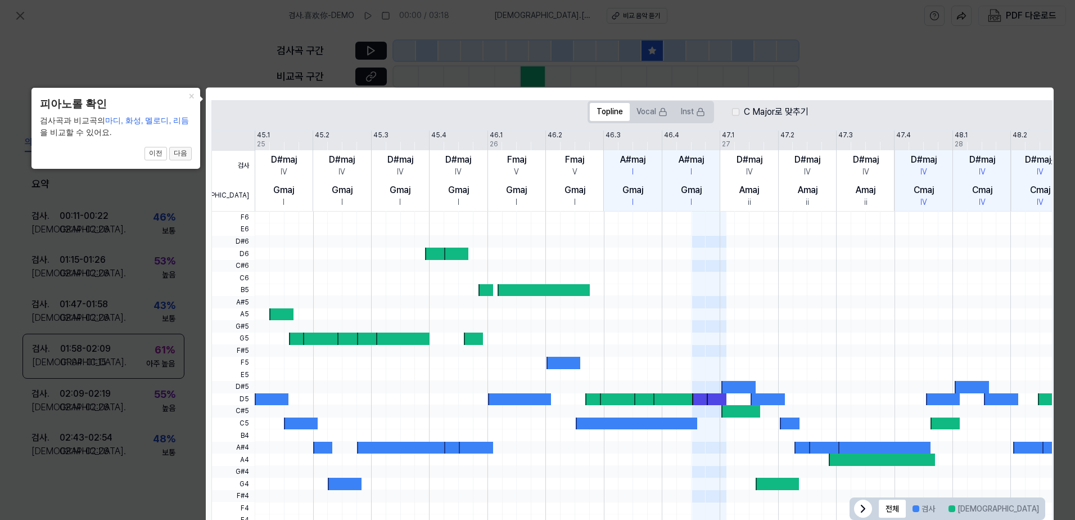
click at [180, 150] on button "다음" at bounding box center [180, 153] width 22 height 13
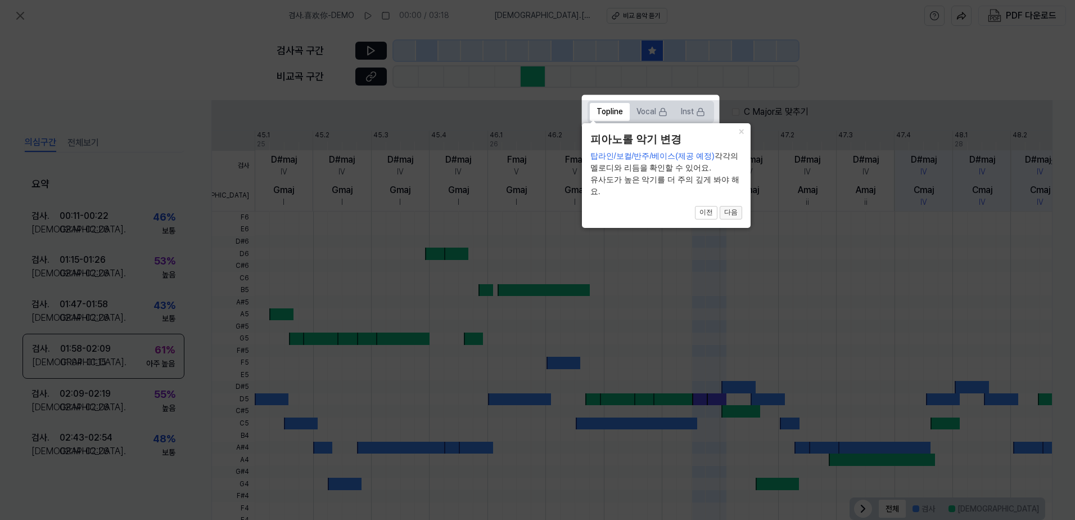
click at [730, 210] on button "다음" at bounding box center [731, 212] width 22 height 13
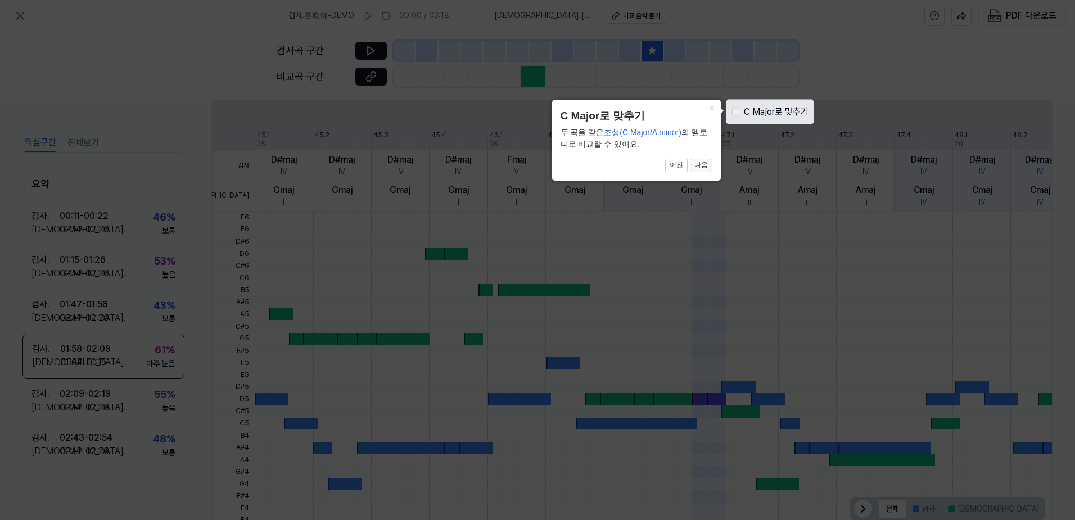
click at [702, 166] on button "다음" at bounding box center [701, 165] width 22 height 13
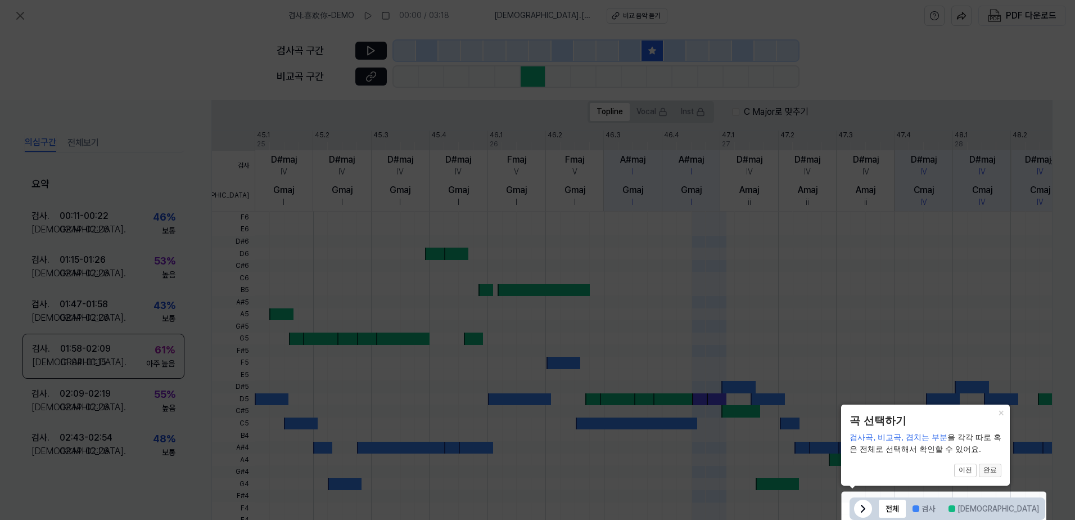
click at [986, 466] on button "완료" at bounding box center [990, 469] width 22 height 13
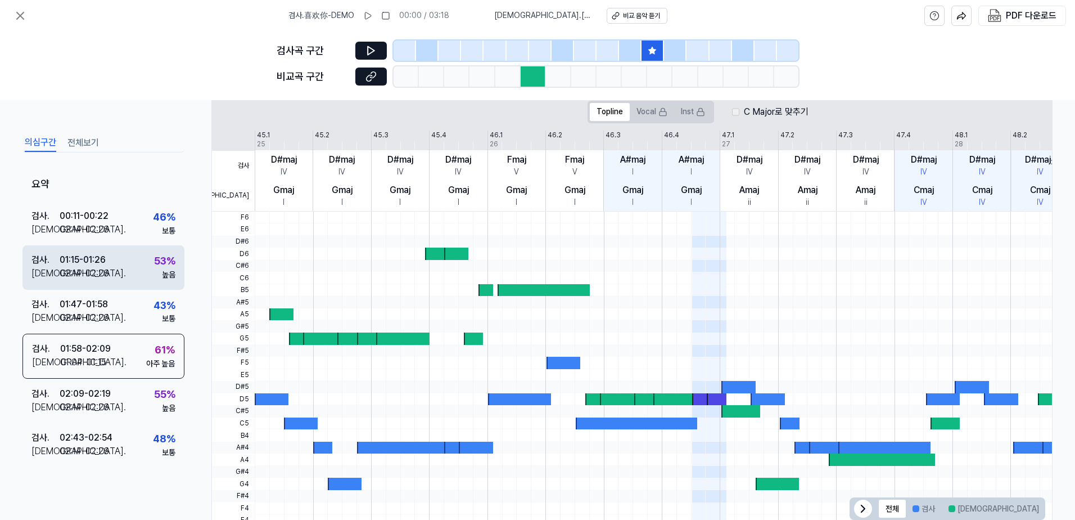
scroll to position [0, 0]
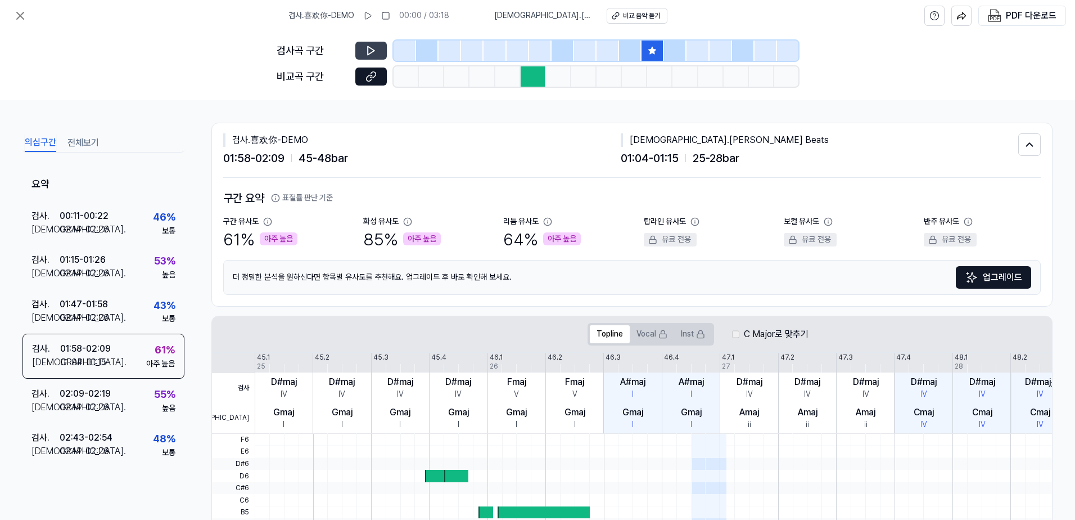
click at [365, 46] on button at bounding box center [370, 51] width 31 height 18
click at [377, 75] on button at bounding box center [370, 76] width 31 height 18
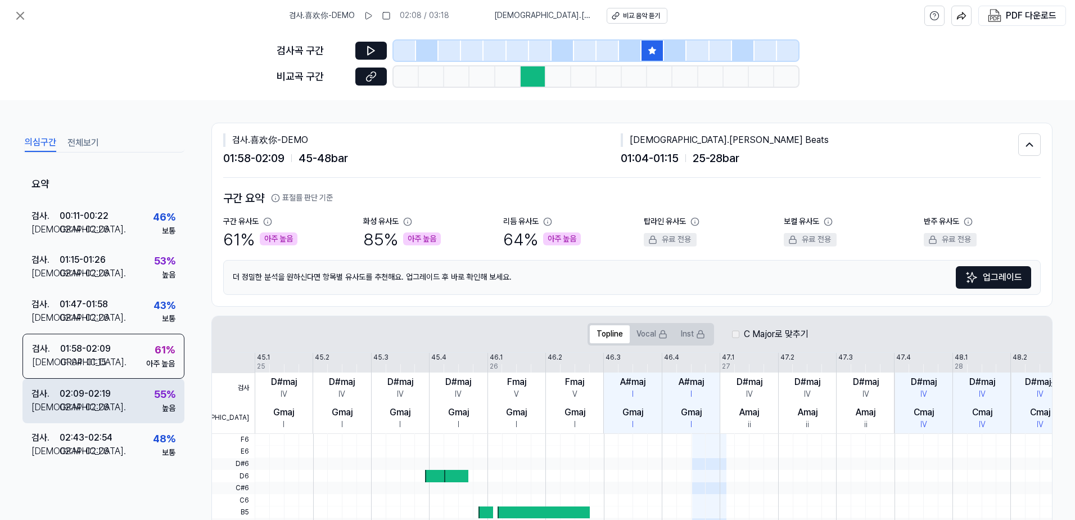
click at [132, 404] on div "검사 . 02:09 - 02:19 비교 . 02:14 - 02:26 55 % 높음" at bounding box center [103, 400] width 162 height 44
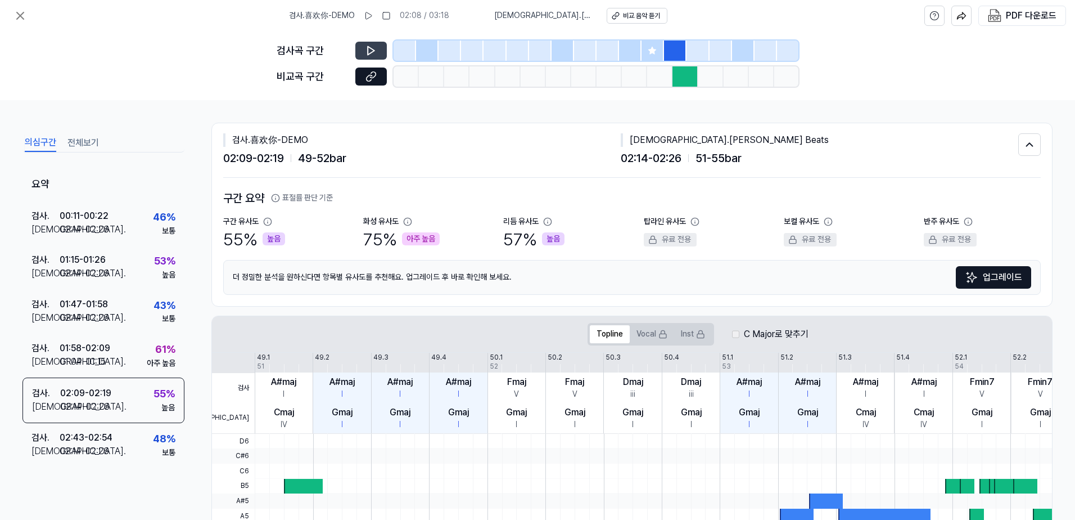
click at [368, 48] on icon at bounding box center [371, 51] width 7 height 8
click at [377, 75] on button at bounding box center [370, 76] width 31 height 18
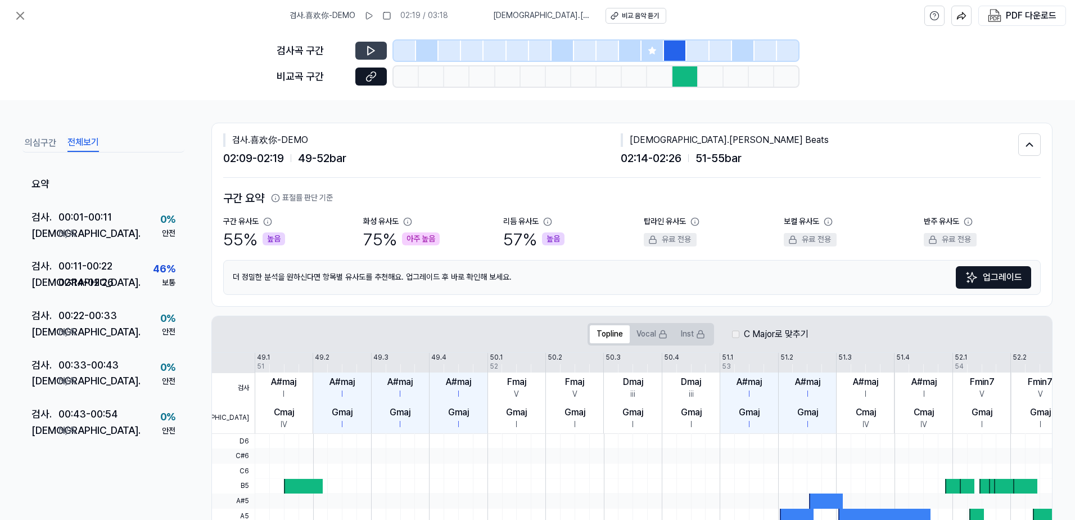
click at [88, 142] on button "전체보기" at bounding box center [82, 143] width 31 height 18
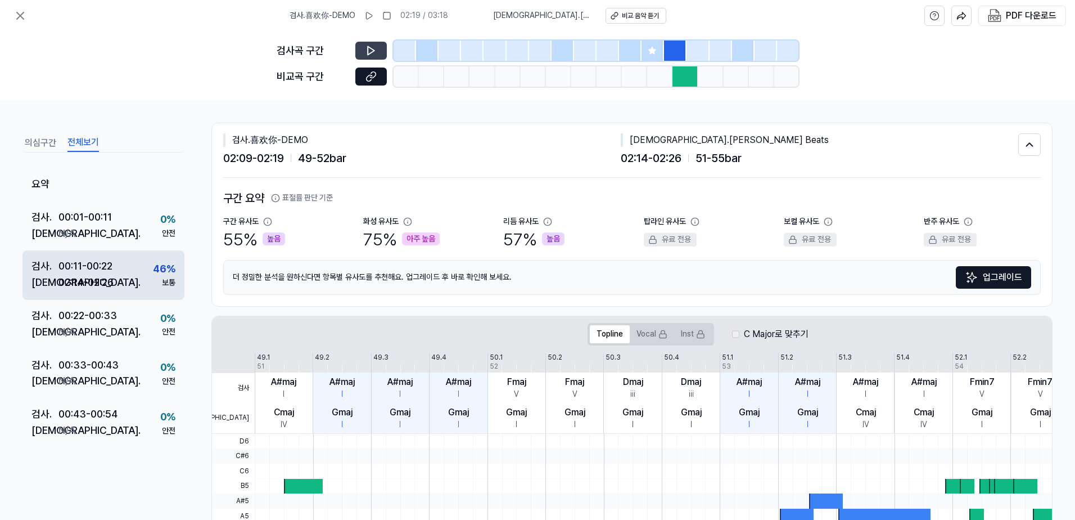
click at [142, 279] on div "검사 . 00:11 - 00:22 비교 . 02:14 - 02:26 46 % 보통" at bounding box center [103, 274] width 162 height 49
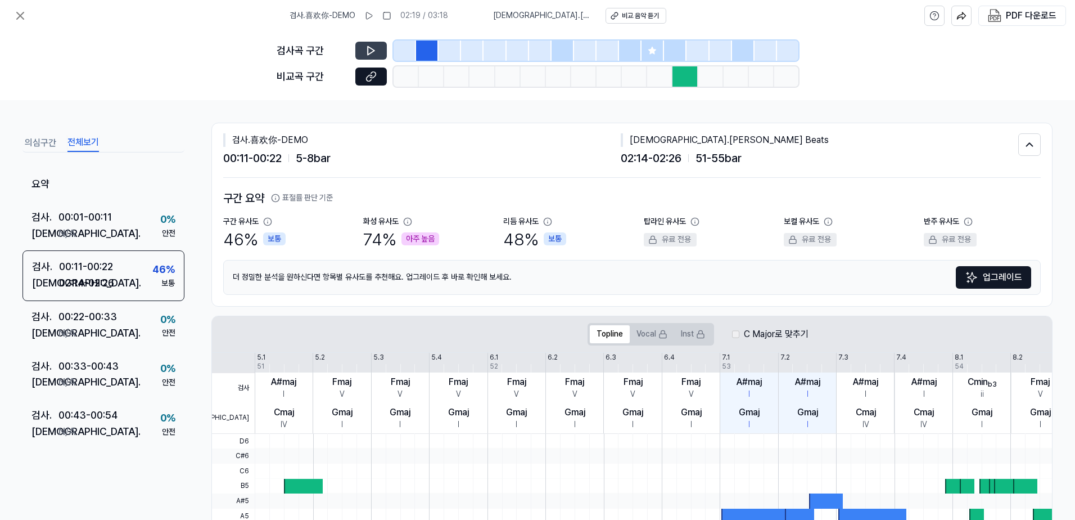
click at [377, 47] on button at bounding box center [370, 51] width 31 height 18
click at [375, 51] on icon at bounding box center [371, 50] width 11 height 11
click at [371, 82] on icon at bounding box center [371, 76] width 11 height 11
click at [368, 11] on icon at bounding box center [368, 15] width 9 height 9
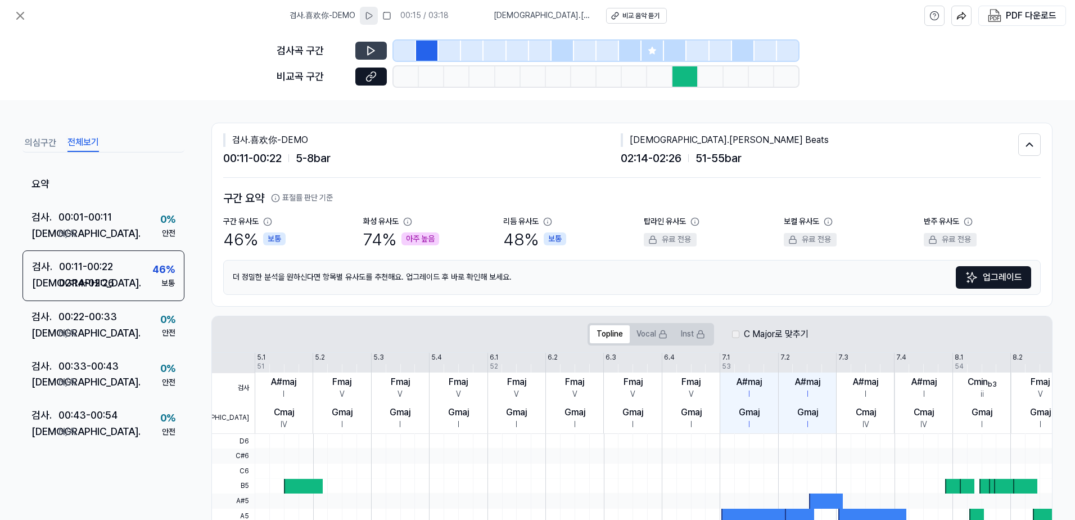
click at [39, 150] on button "의심구간" at bounding box center [40, 143] width 31 height 18
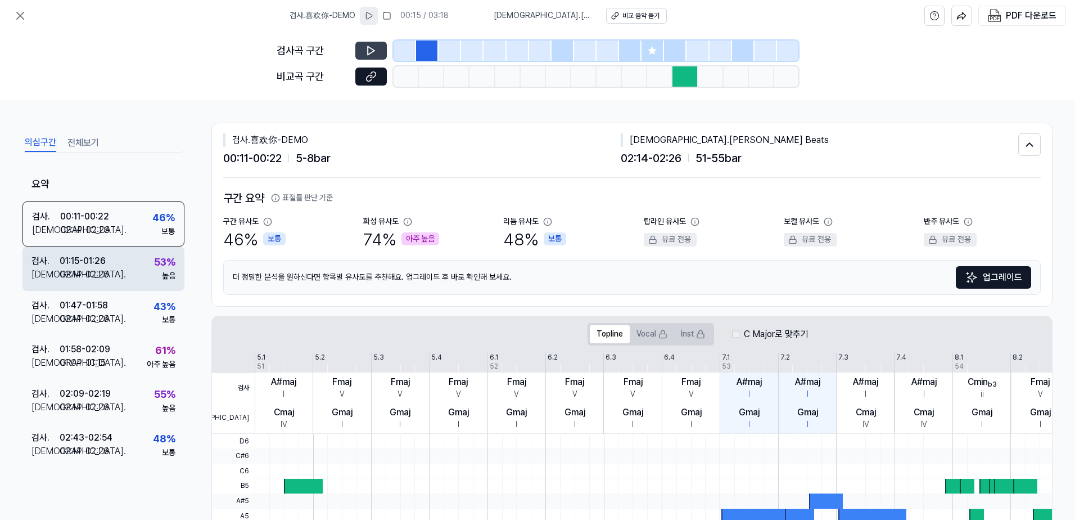
click at [103, 257] on div "01:15 - 01:26" at bounding box center [83, 260] width 46 height 13
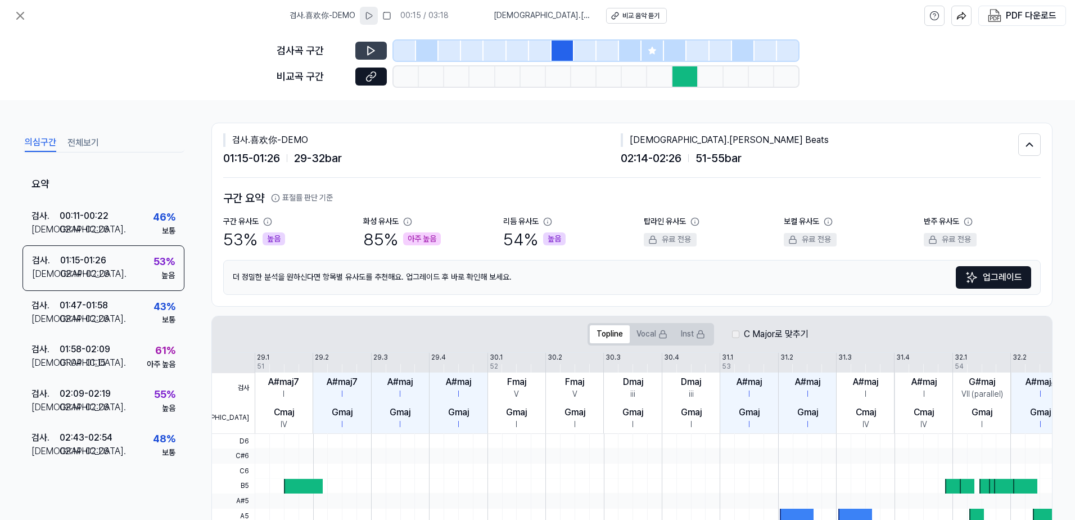
click at [375, 48] on icon at bounding box center [371, 50] width 11 height 11
click at [369, 77] on icon at bounding box center [371, 76] width 11 height 11
click at [681, 80] on div at bounding box center [685, 76] width 25 height 20
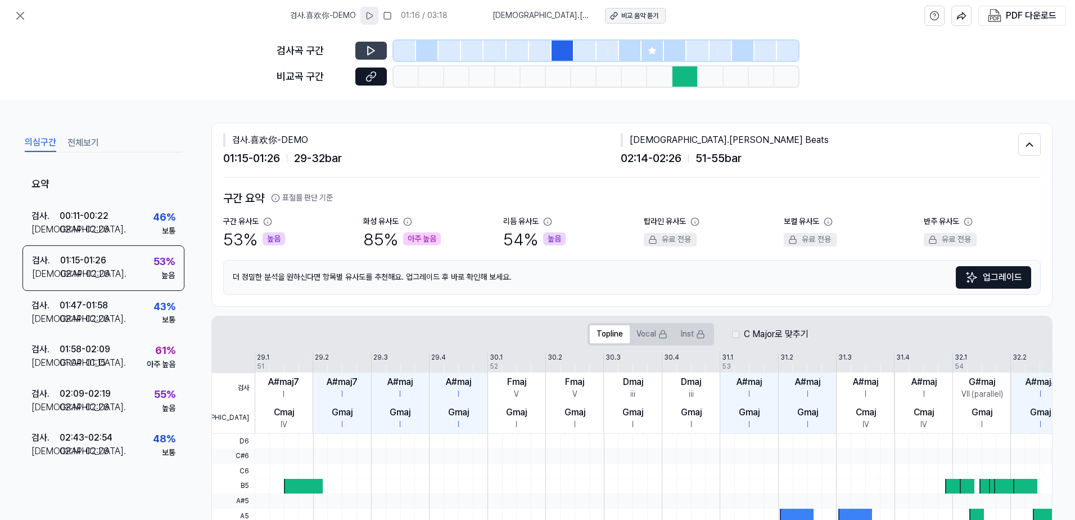
click at [633, 17] on div "비교 음악 듣기" at bounding box center [639, 16] width 37 height 10
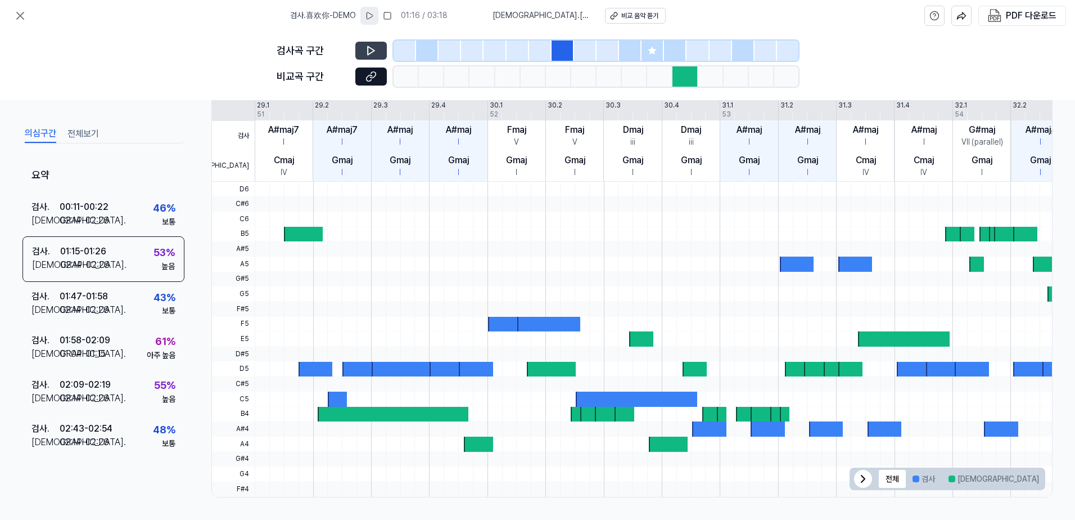
click at [188, 65] on div "검사곡 구간 비교곡 구간" at bounding box center [537, 65] width 1075 height 69
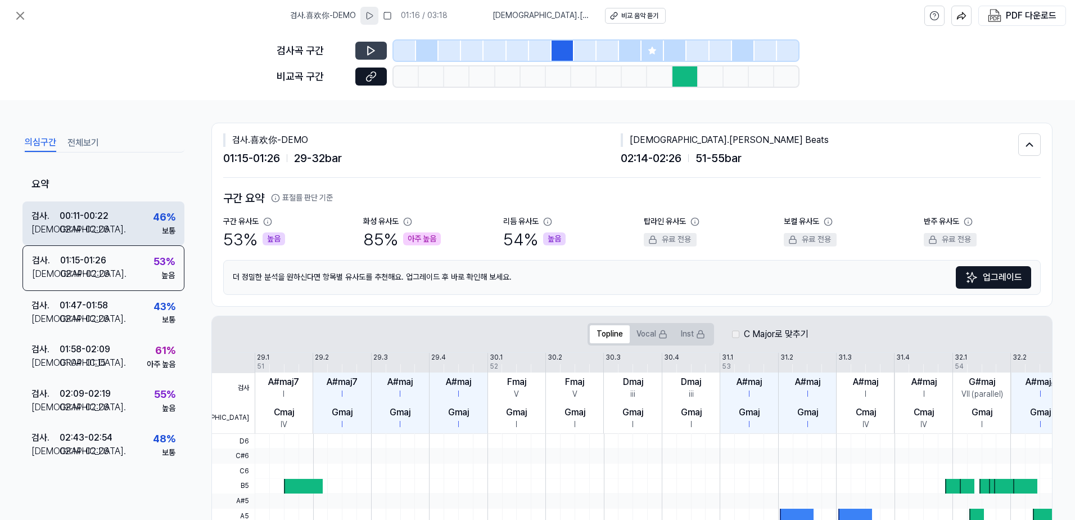
click at [55, 208] on div "검사 . 00:11 - 00:22 비교 . 02:14 - 02:26 46 % 보통" at bounding box center [103, 223] width 162 height 44
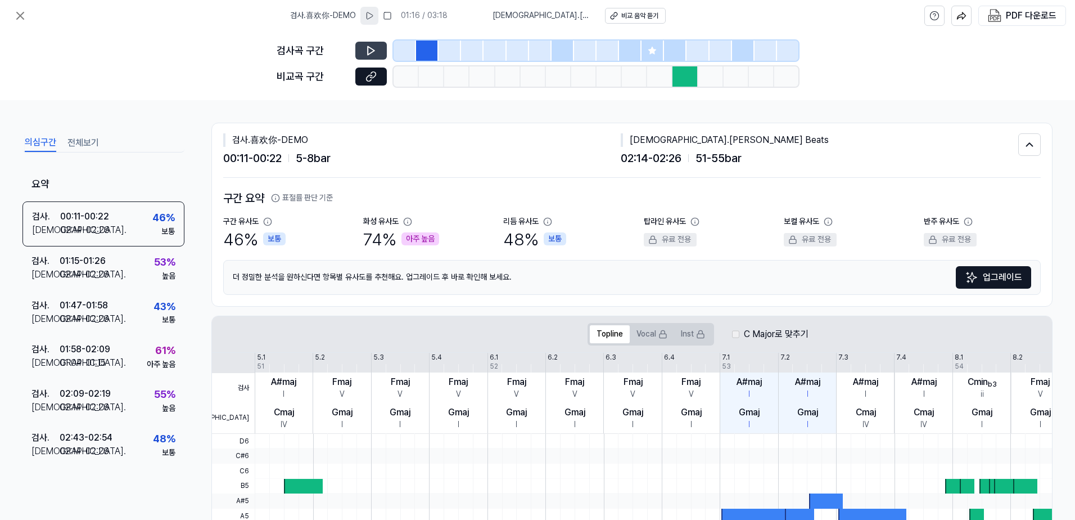
click at [372, 54] on icon at bounding box center [371, 50] width 11 height 11
click at [372, 54] on icon at bounding box center [373, 50] width 2 height 7
click at [1061, 68] on div "검사곡 구간 비교곡 구간" at bounding box center [537, 65] width 1075 height 69
drag, startPoint x: 1062, startPoint y: 74, endPoint x: 1049, endPoint y: 0, distance: 74.7
click at [1058, 72] on div "검사곡 구간 비교곡 구간" at bounding box center [537, 65] width 1075 height 69
